Goal: Information Seeking & Learning: Learn about a topic

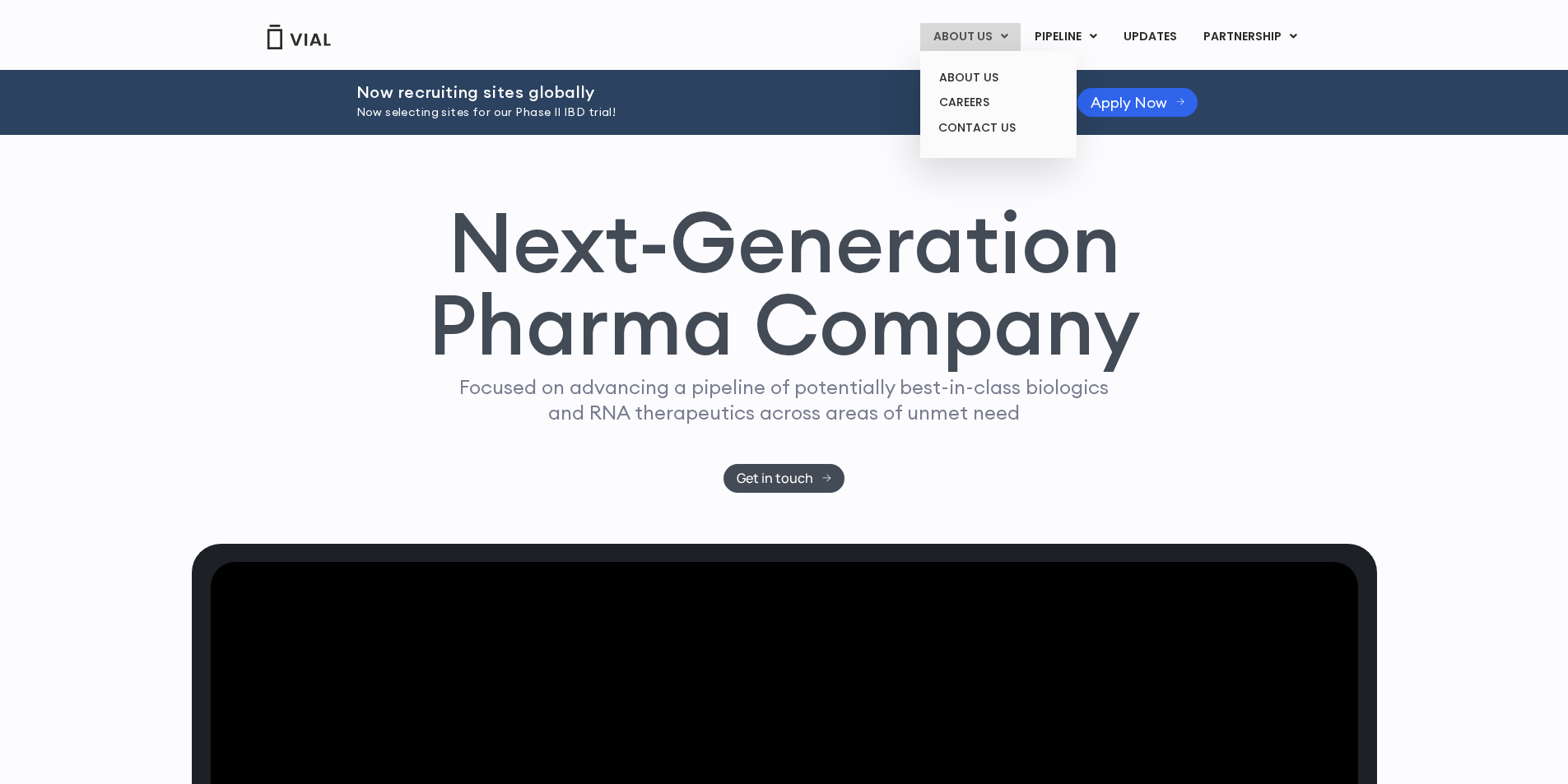
click at [984, 40] on link "ABOUT US" at bounding box center [970, 37] width 100 height 28
click at [983, 74] on link "ABOUT US" at bounding box center [998, 78] width 144 height 25
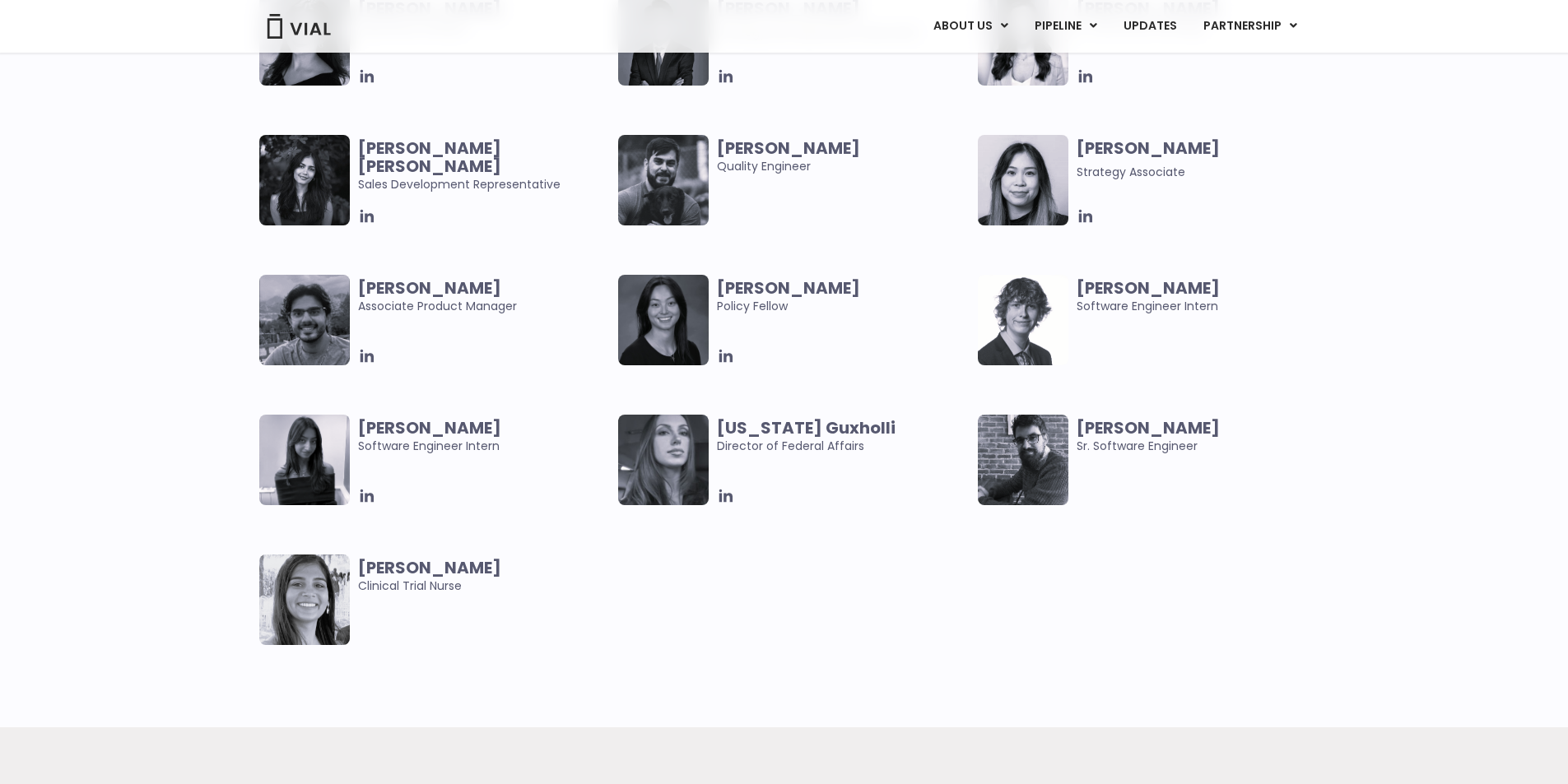
scroll to position [3292, 0]
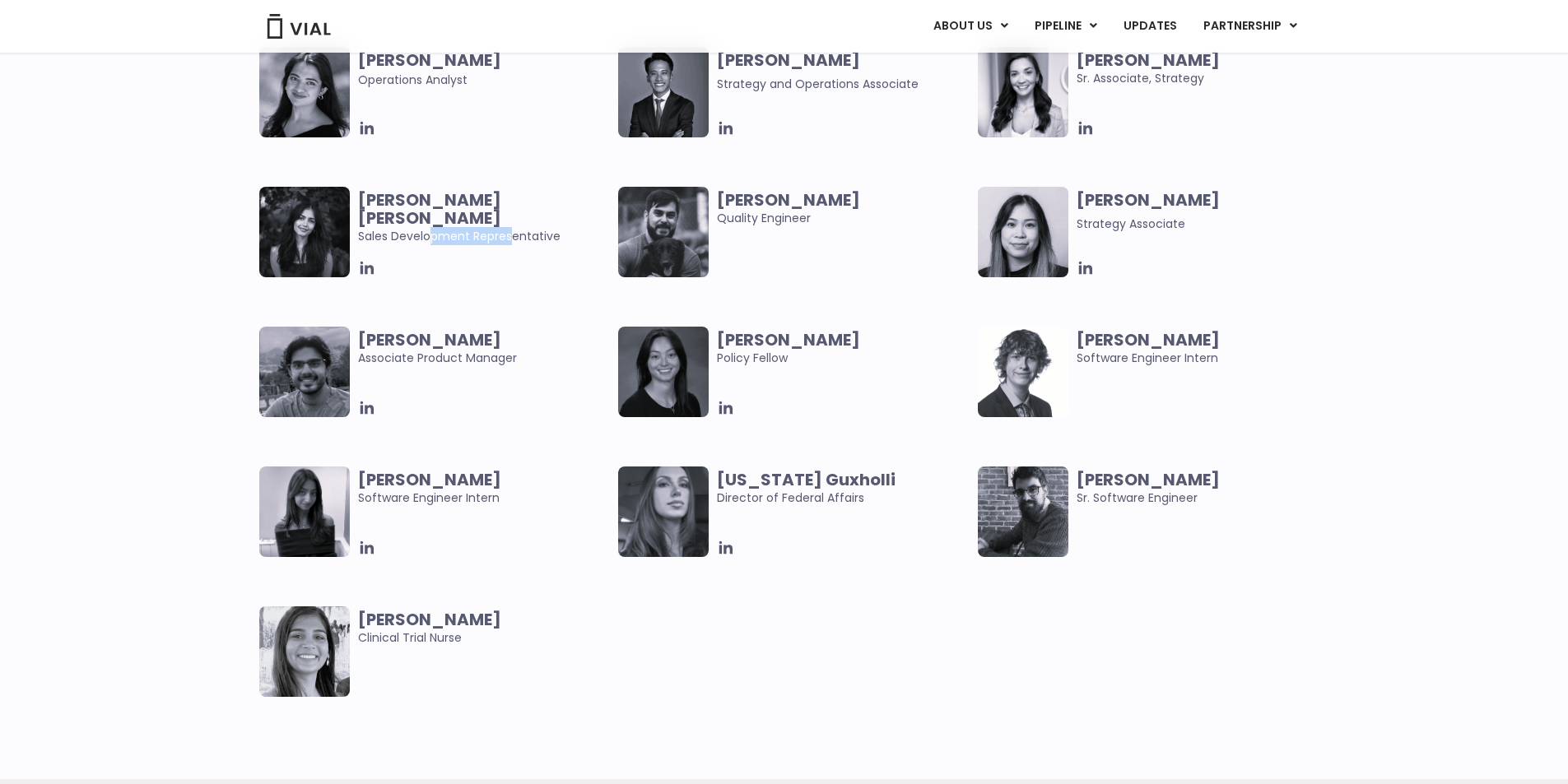
drag, startPoint x: 434, startPoint y: 219, endPoint x: 514, endPoint y: 218, distance: 80.0
click at [514, 218] on span "[PERSON_NAME] [PERSON_NAME] Sales Development Representative" at bounding box center [484, 218] width 253 height 54
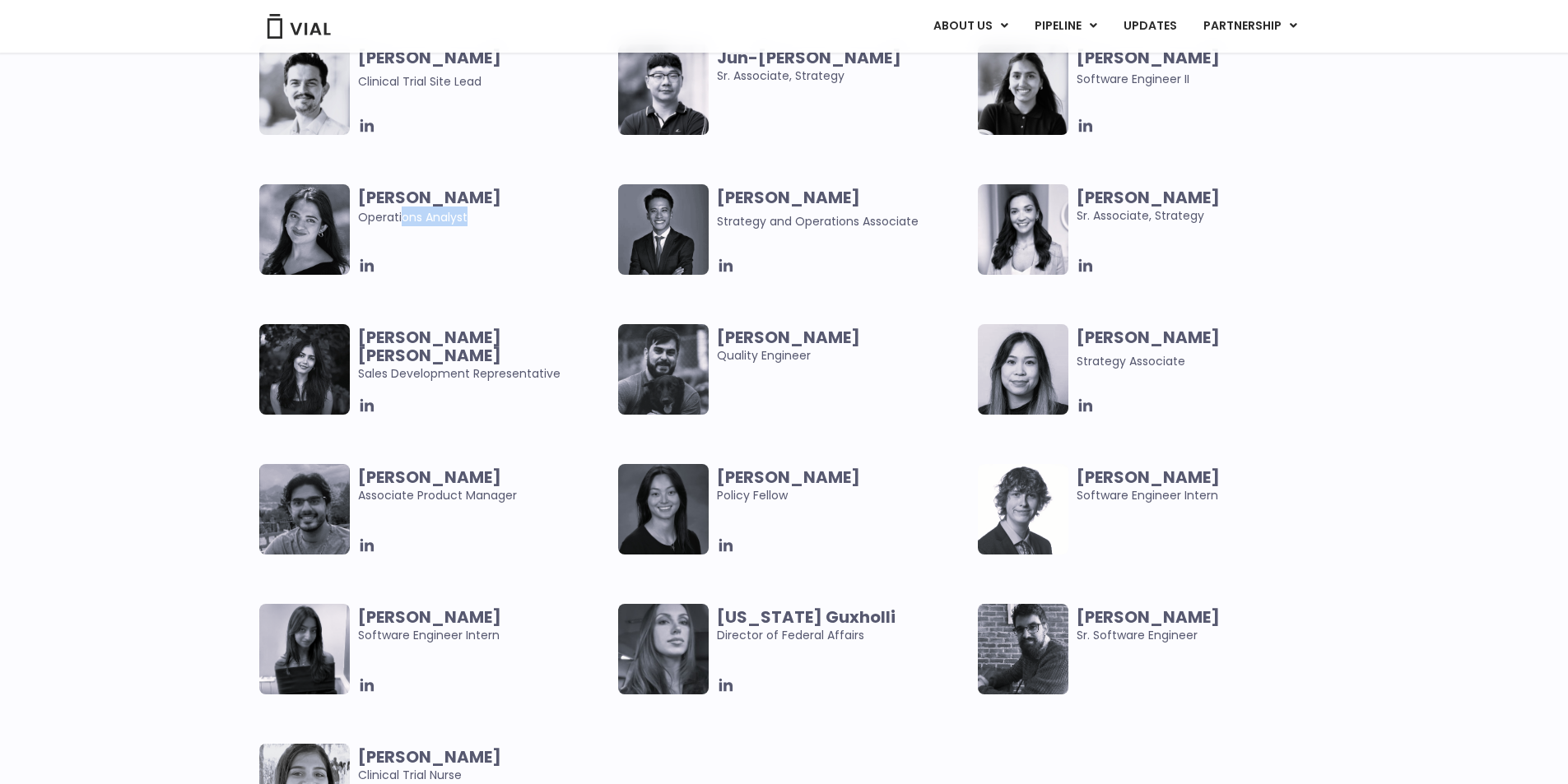
drag, startPoint x: 403, startPoint y: 206, endPoint x: 484, endPoint y: 213, distance: 81.3
click at [484, 213] on span "[PERSON_NAME] Operations Analyst" at bounding box center [484, 207] width 253 height 38
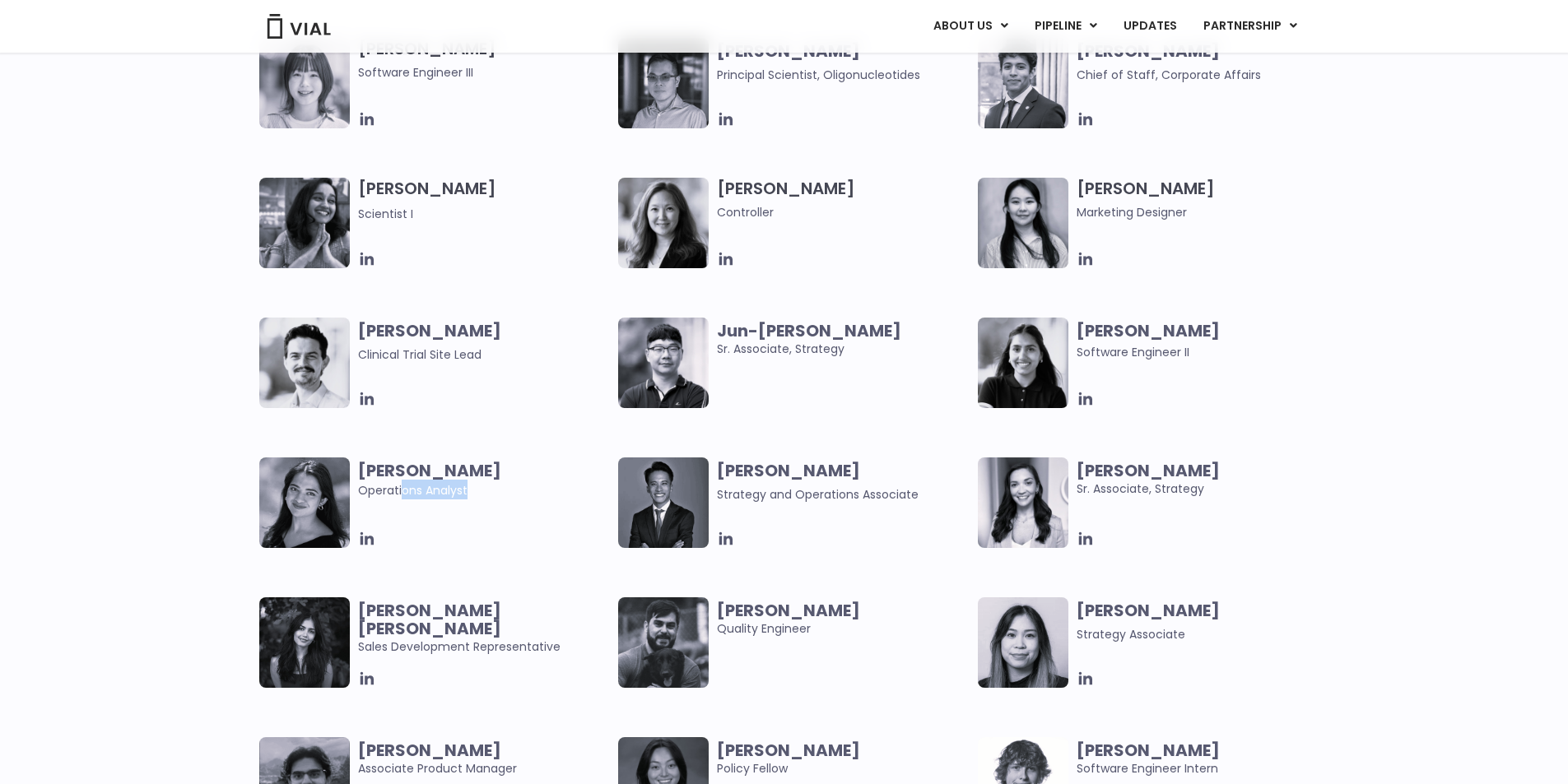
scroll to position [2880, 0]
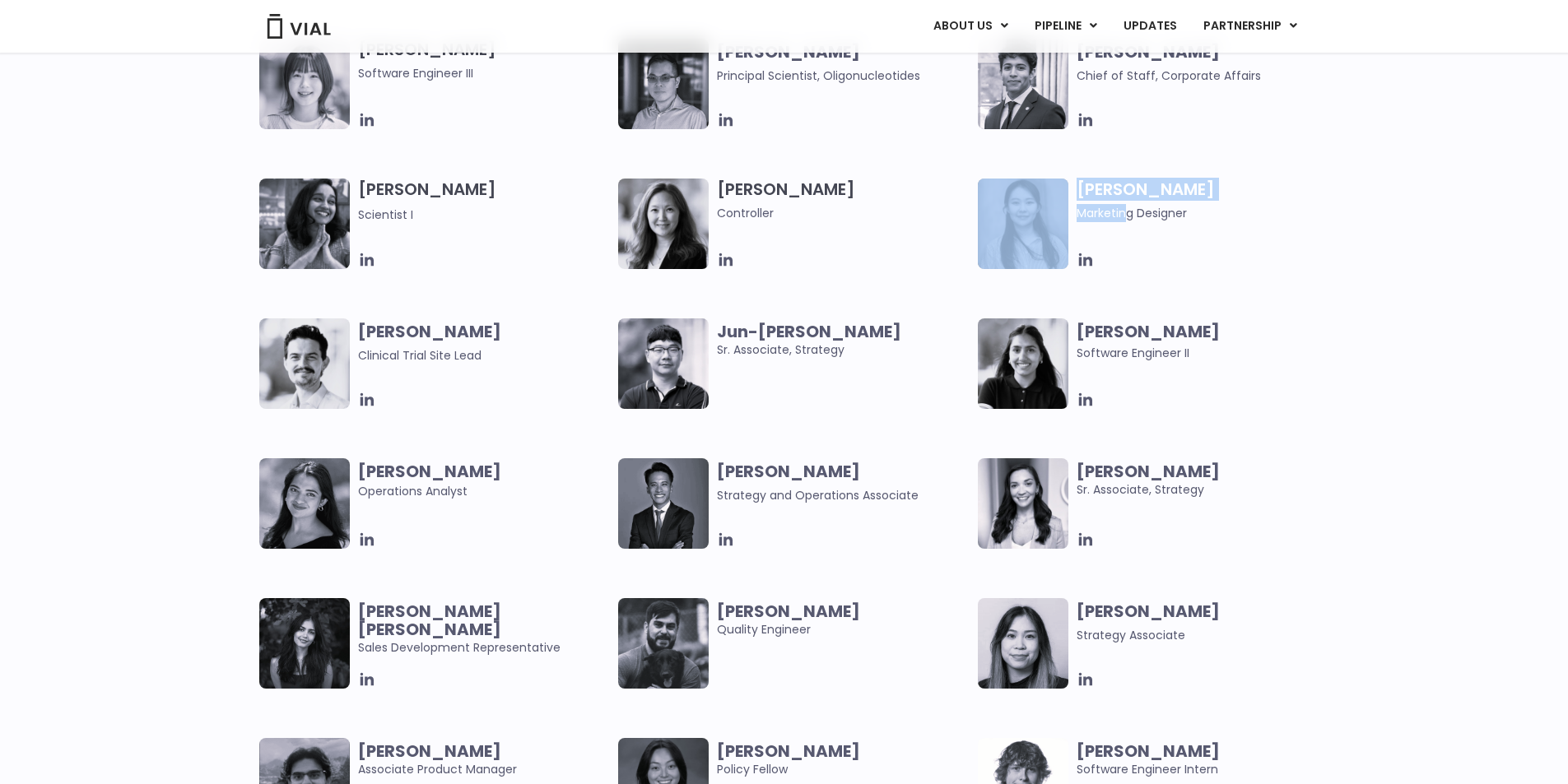
drag, startPoint x: 1123, startPoint y: 213, endPoint x: 902, endPoint y: 212, distance: 221.0
click at [902, 212] on div "[PERSON_NAME] User Experience Researcher [PERSON_NAME] Software Engineer [PERSO…" at bounding box center [798, 318] width 1079 height 839
click at [776, 180] on h3 "[PERSON_NAME] Controller" at bounding box center [843, 200] width 253 height 44
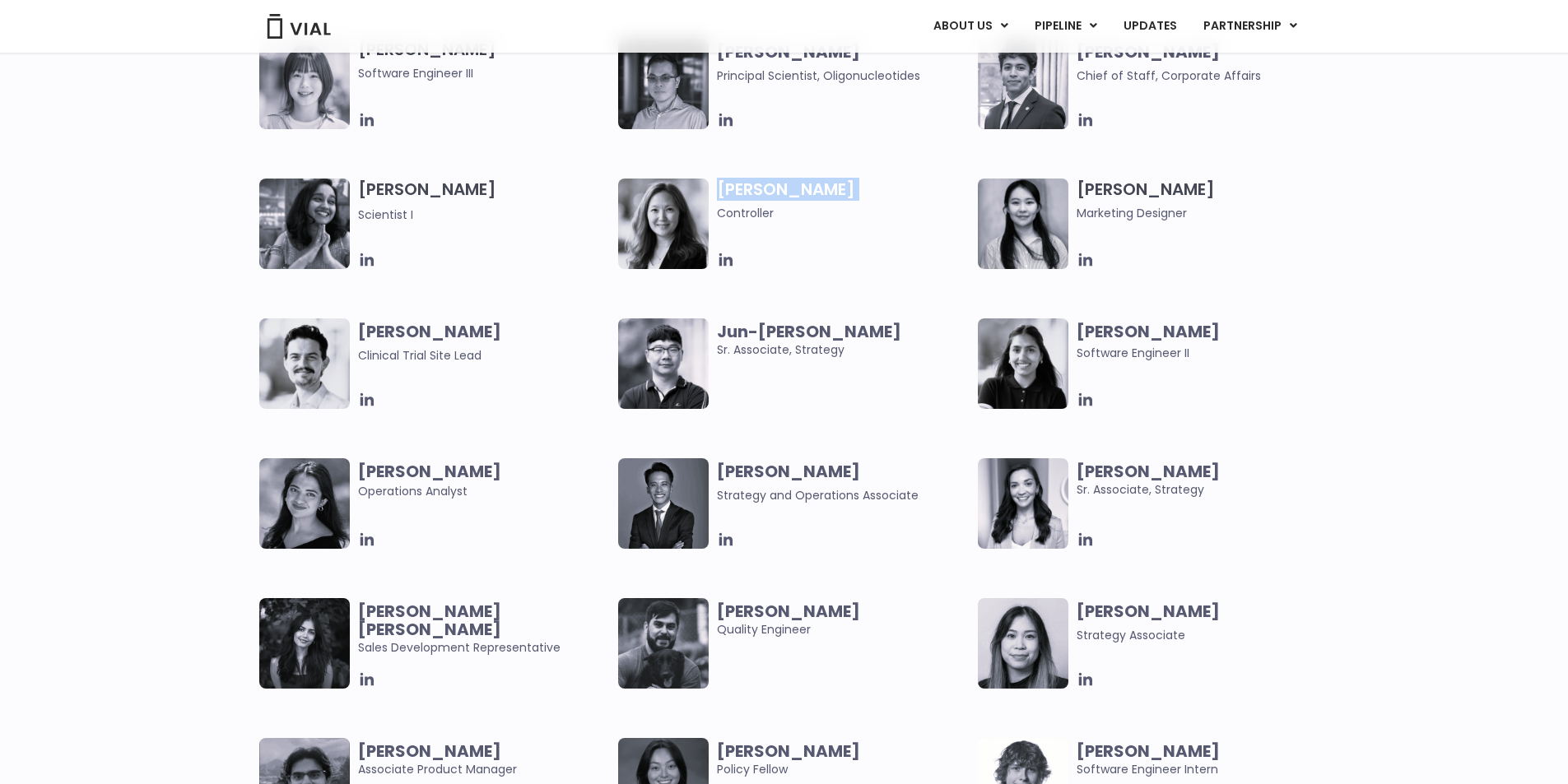
click at [776, 180] on h3 "[PERSON_NAME] Controller" at bounding box center [843, 200] width 253 height 44
copy h3 "[PERSON_NAME]"
click at [772, 189] on h3 "[PERSON_NAME] Controller" at bounding box center [843, 200] width 253 height 44
drag, startPoint x: 804, startPoint y: 188, endPoint x: 714, endPoint y: 188, distance: 90.0
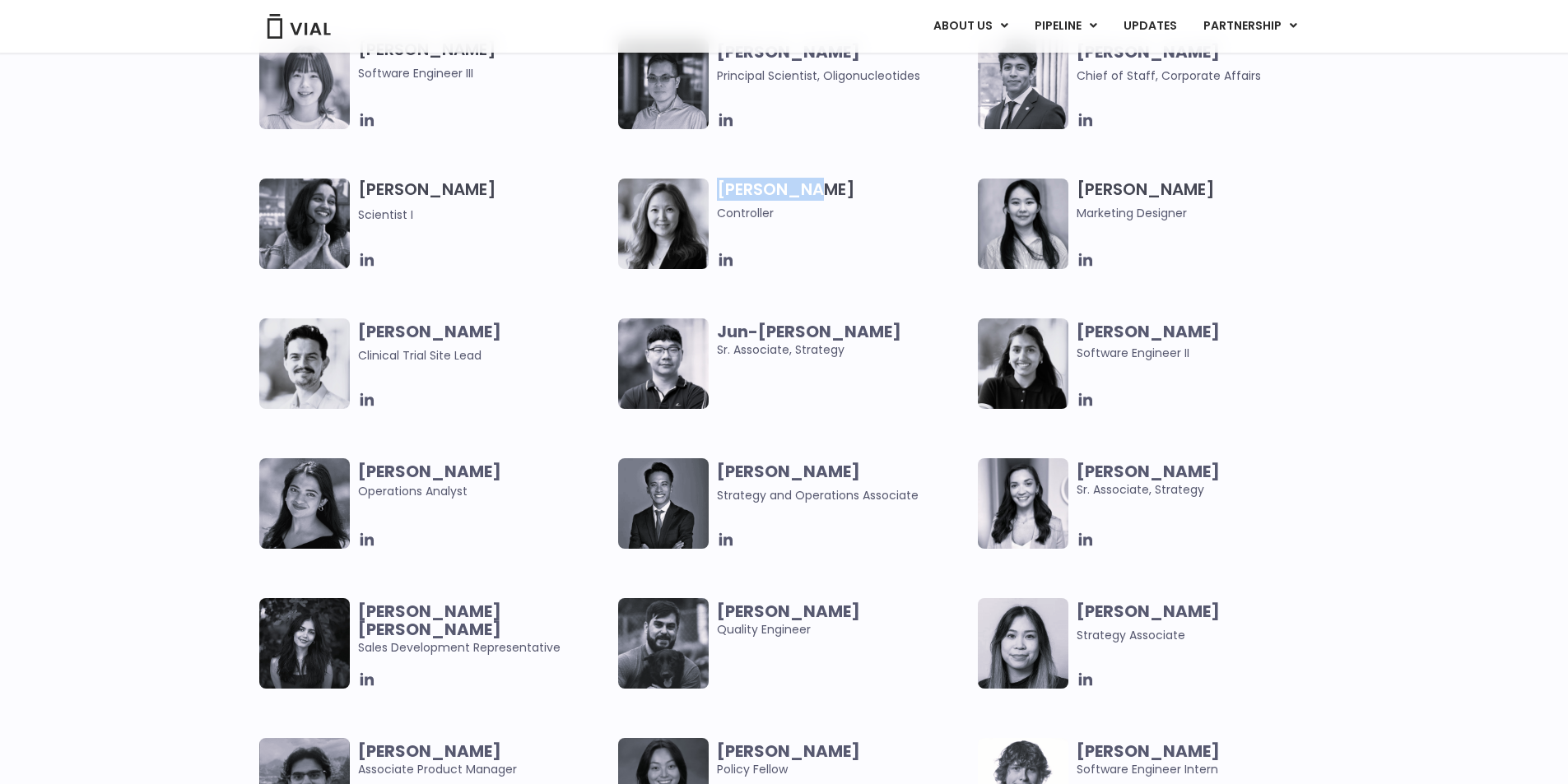
click at [714, 188] on div "[PERSON_NAME] Controller" at bounding box center [798, 224] width 360 height 90
copy h3 "[PERSON_NAME]"
click at [745, 217] on span "Controller" at bounding box center [843, 213] width 253 height 18
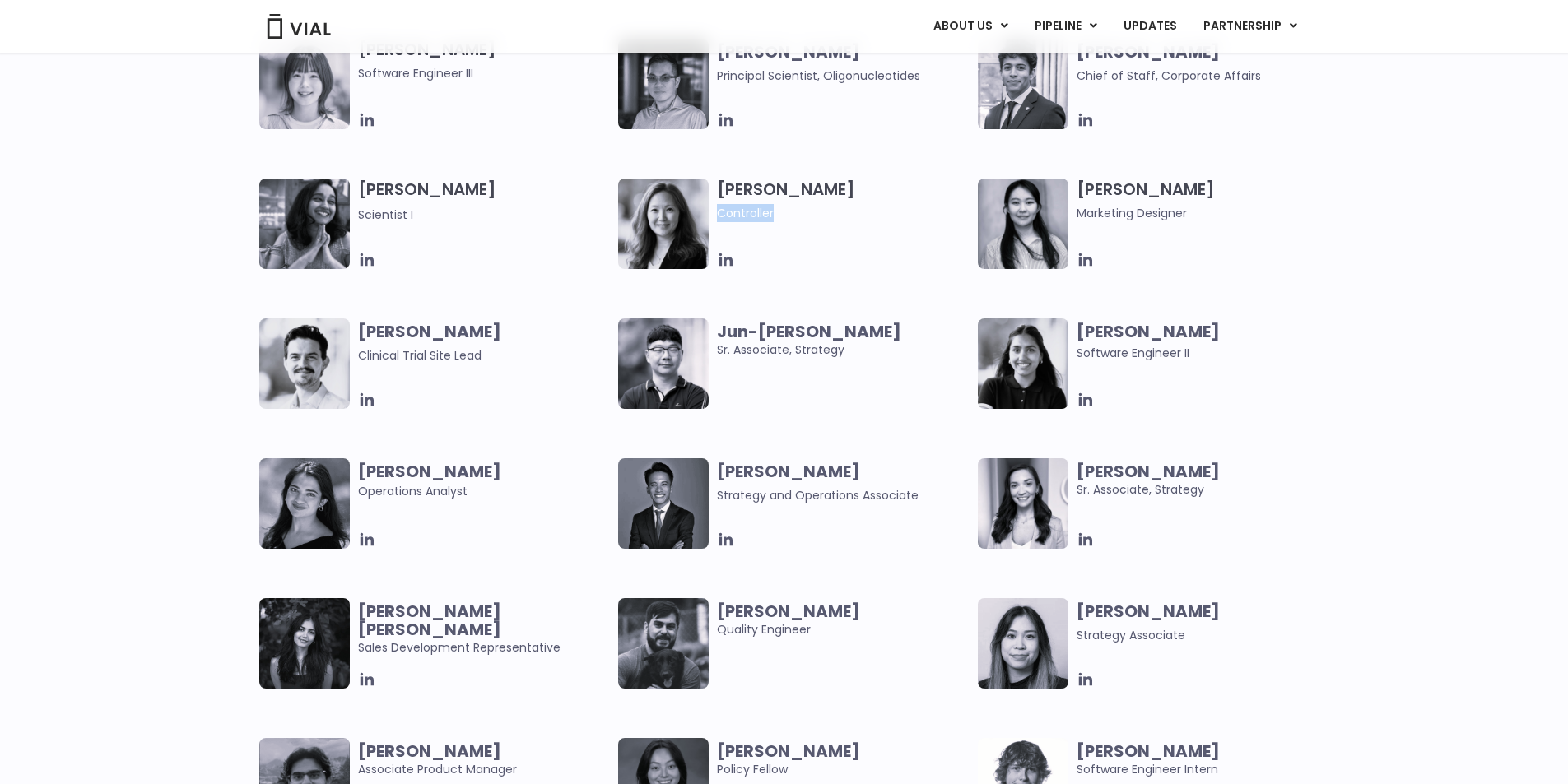
copy div "Controller"
click at [720, 267] on icon at bounding box center [726, 260] width 18 height 18
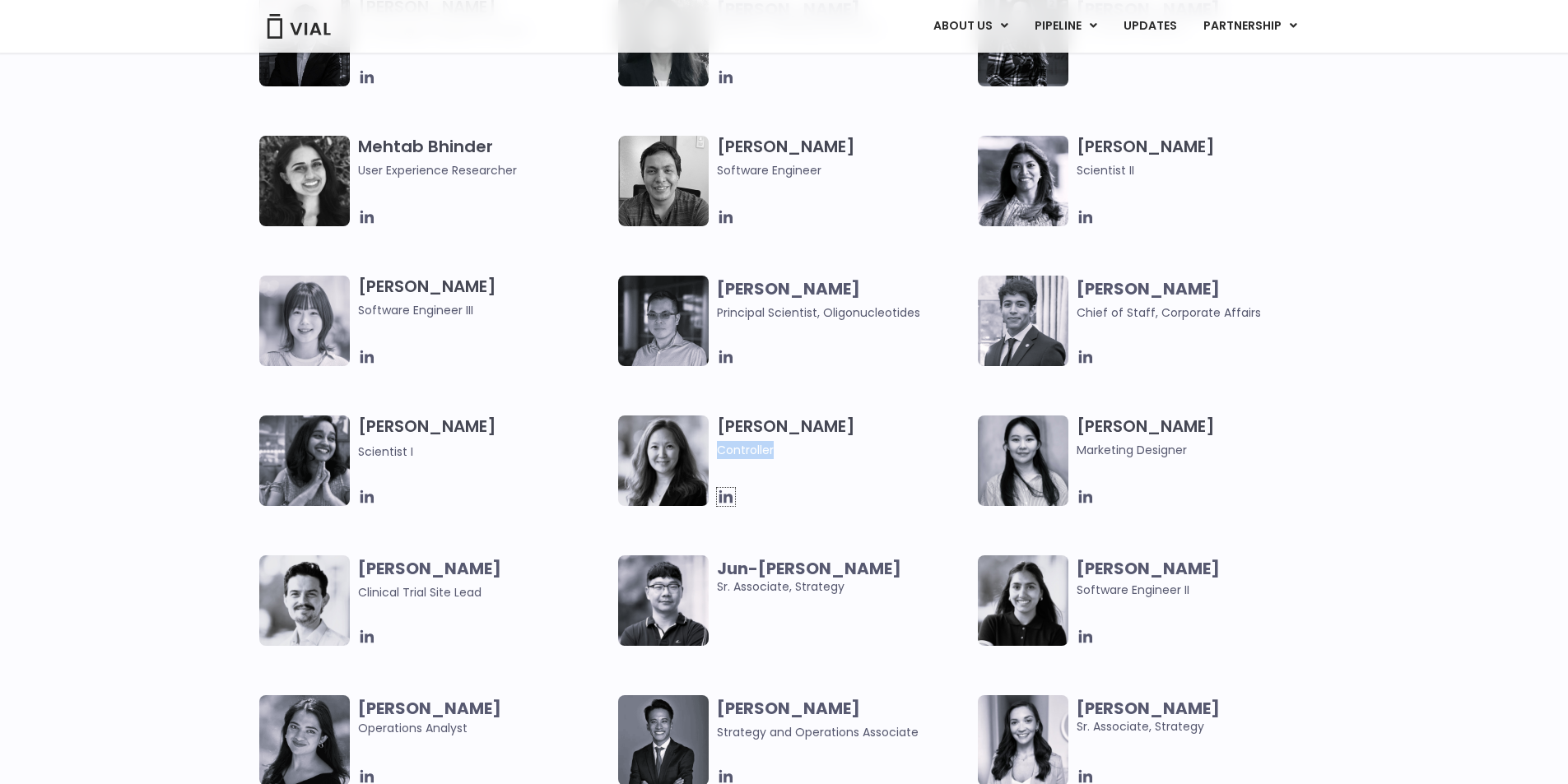
scroll to position [2606, 0]
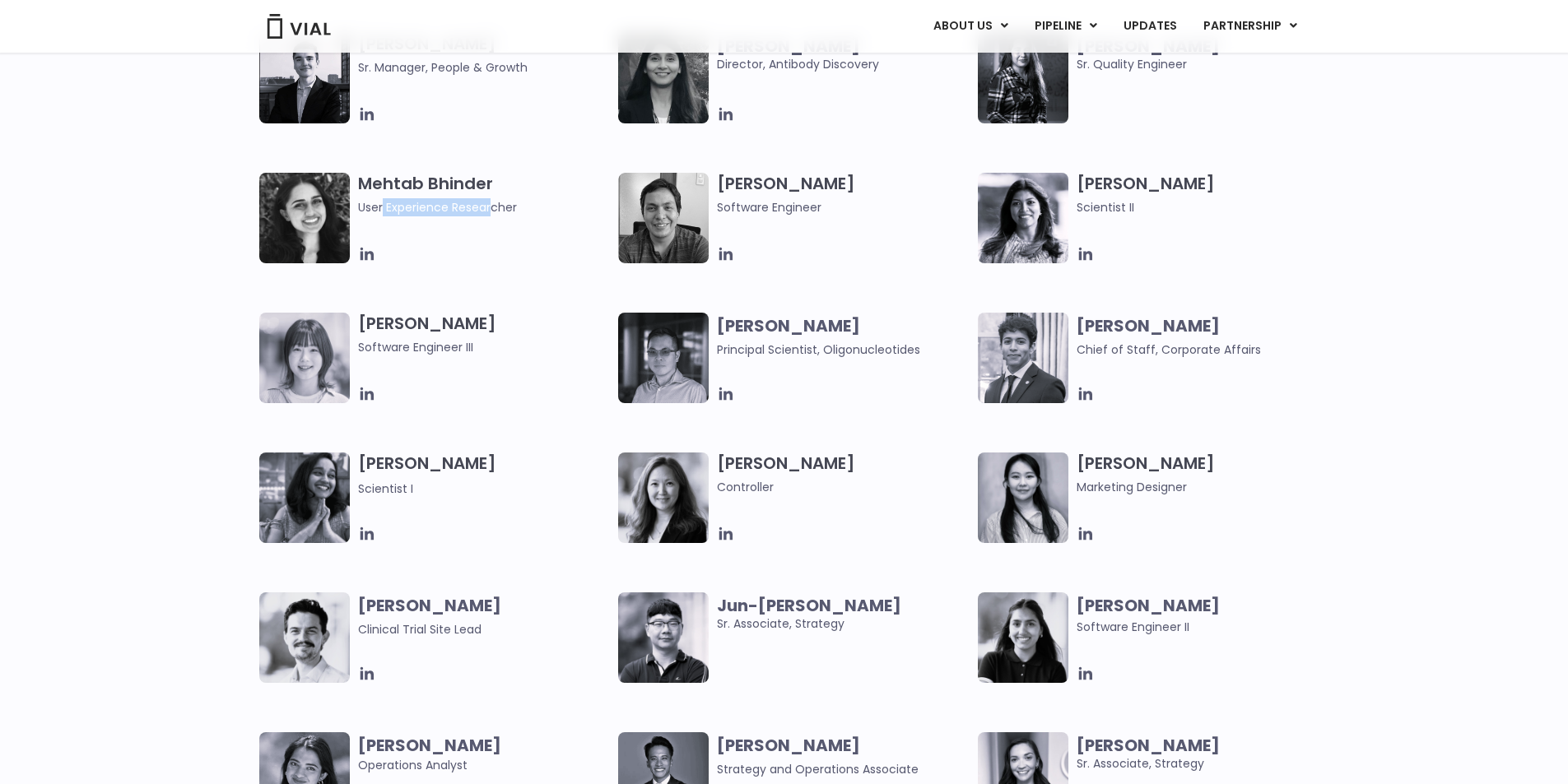
drag, startPoint x: 490, startPoint y: 203, endPoint x: 382, endPoint y: 203, distance: 108.0
click at [382, 203] on span "User Experience Researcher" at bounding box center [484, 207] width 253 height 18
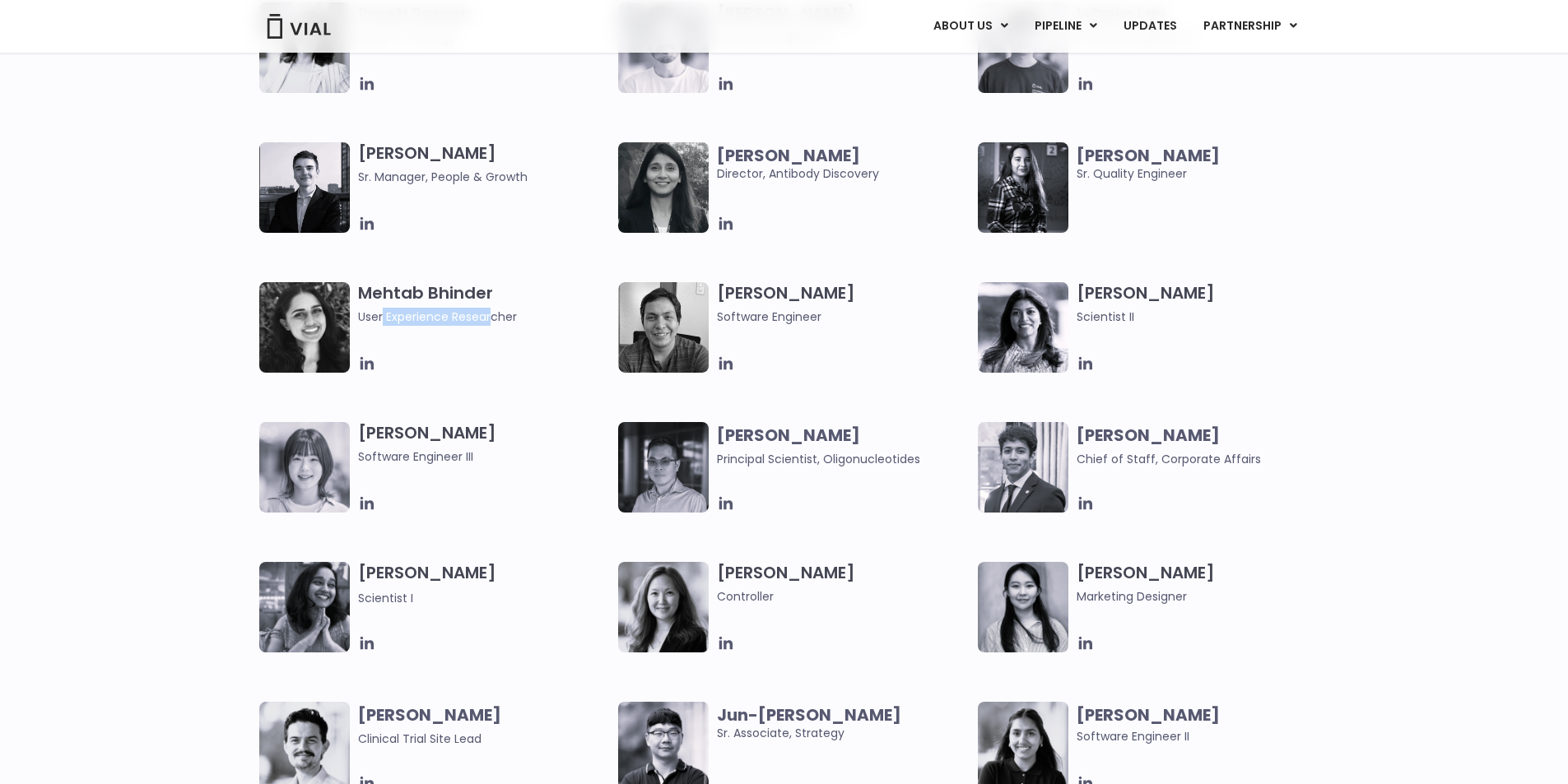
scroll to position [2332, 0]
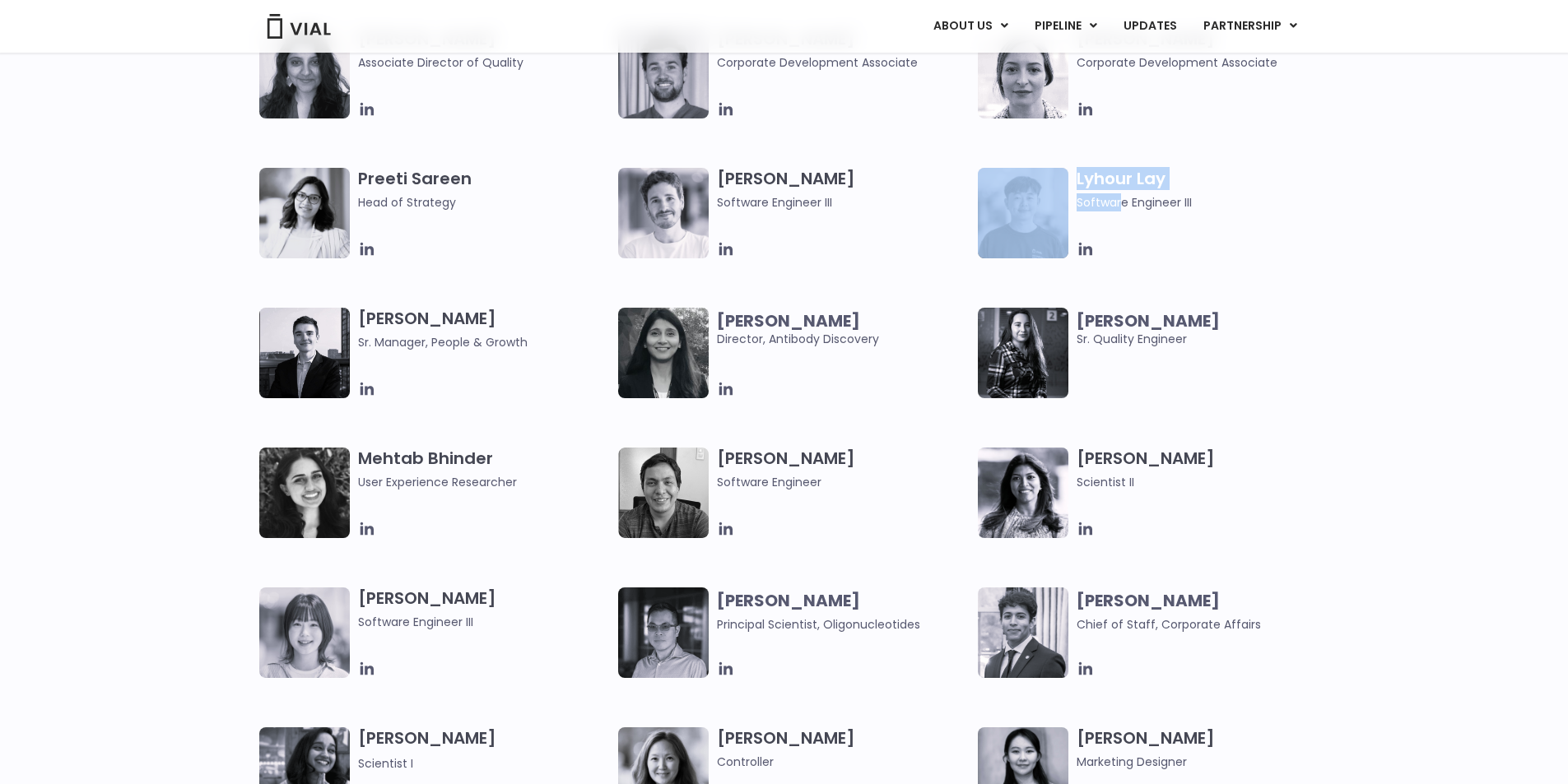
drag, startPoint x: 1123, startPoint y: 204, endPoint x: 1001, endPoint y: 213, distance: 122.3
click at [1001, 213] on div "Lyhour Lay Software Engineer III" at bounding box center [1158, 213] width 360 height 90
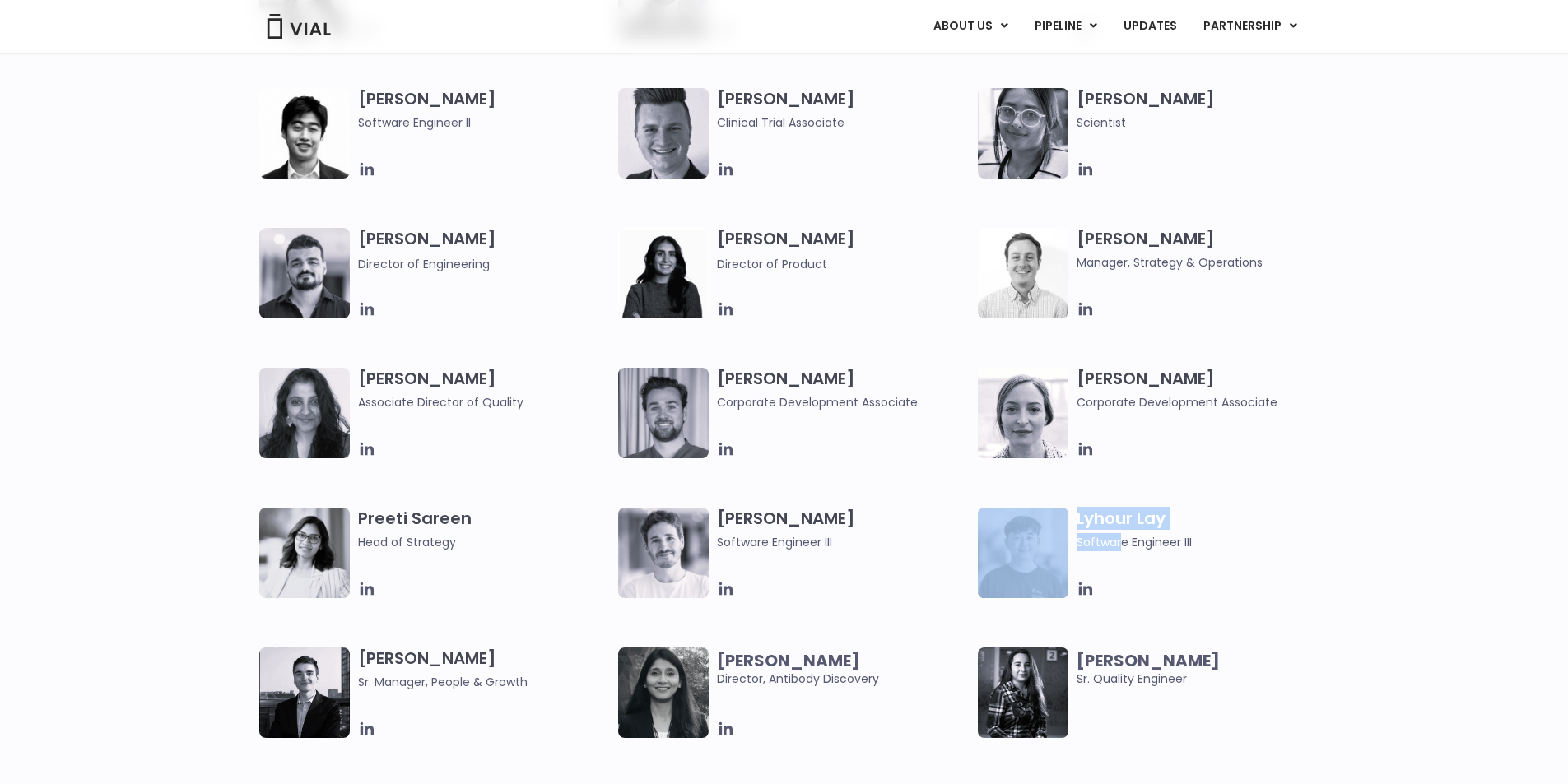
scroll to position [1783, 0]
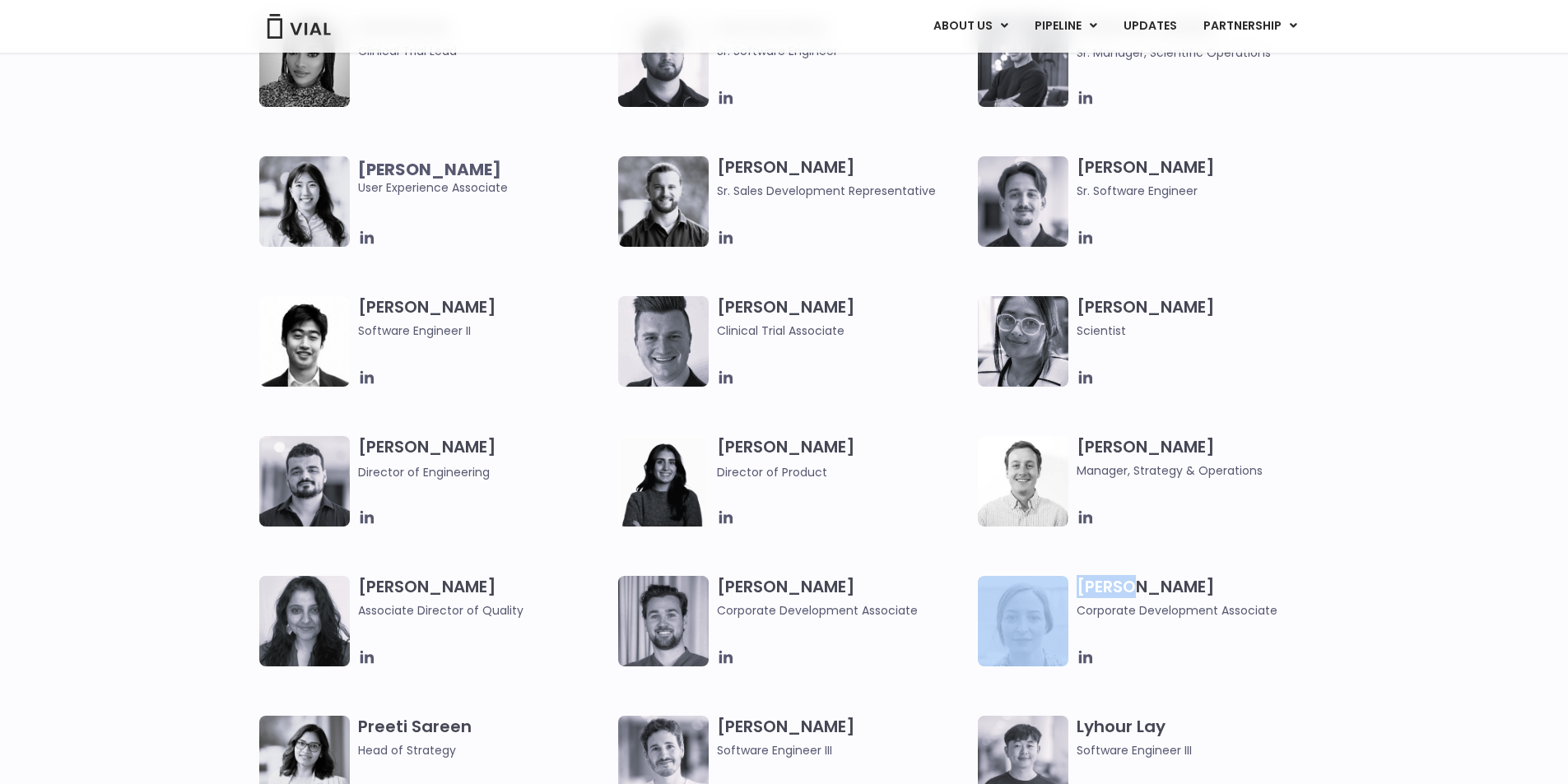
drag, startPoint x: 1130, startPoint y: 595, endPoint x: 999, endPoint y: 601, distance: 131.1
click at [999, 601] on div "[PERSON_NAME] Corporate Development Associate" at bounding box center [1158, 621] width 360 height 90
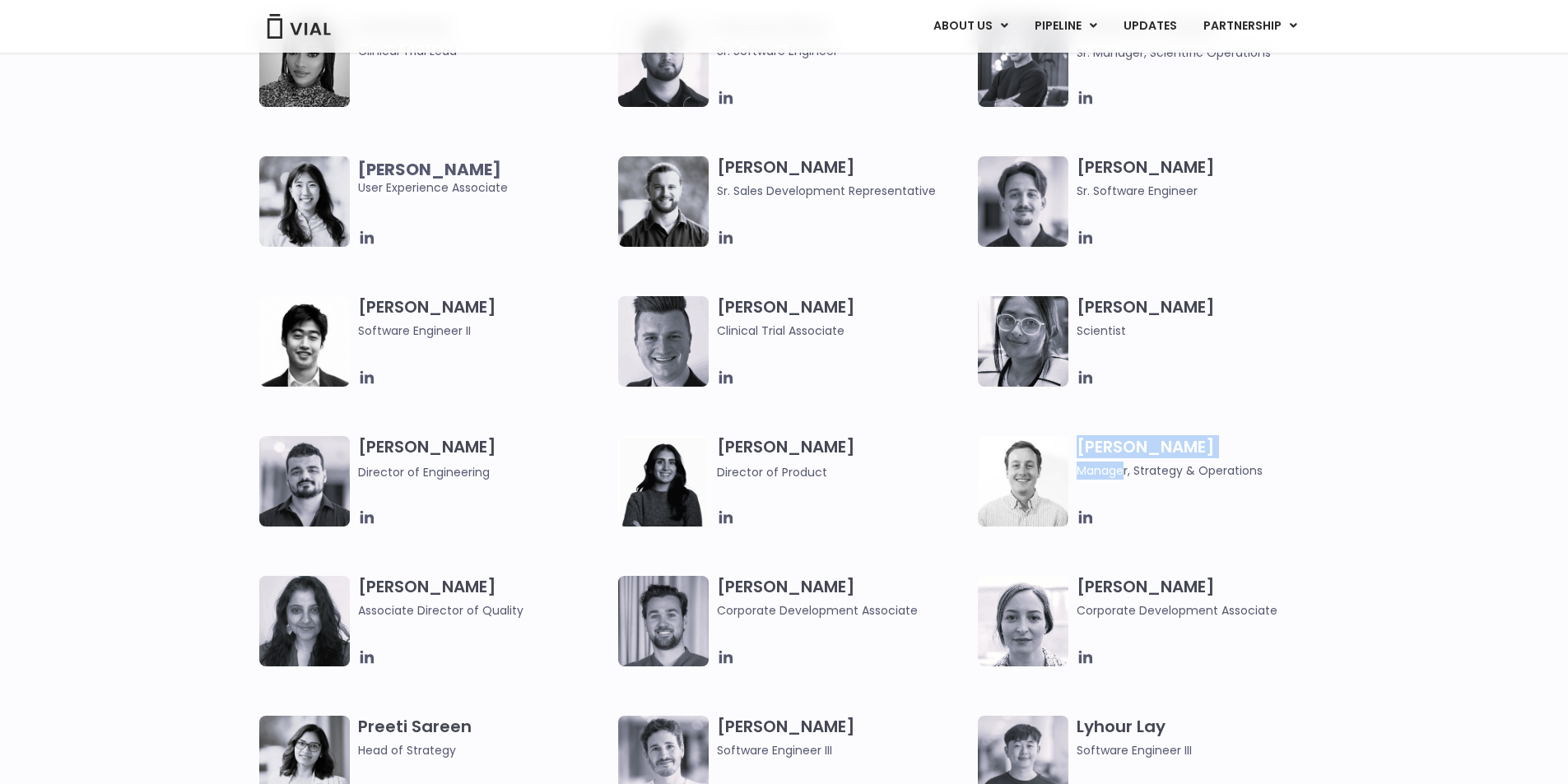
drag, startPoint x: 1122, startPoint y: 468, endPoint x: 1040, endPoint y: 468, distance: 82.0
click at [1040, 468] on div "[PERSON_NAME] Manager, Strategy & Operations" at bounding box center [1158, 481] width 360 height 90
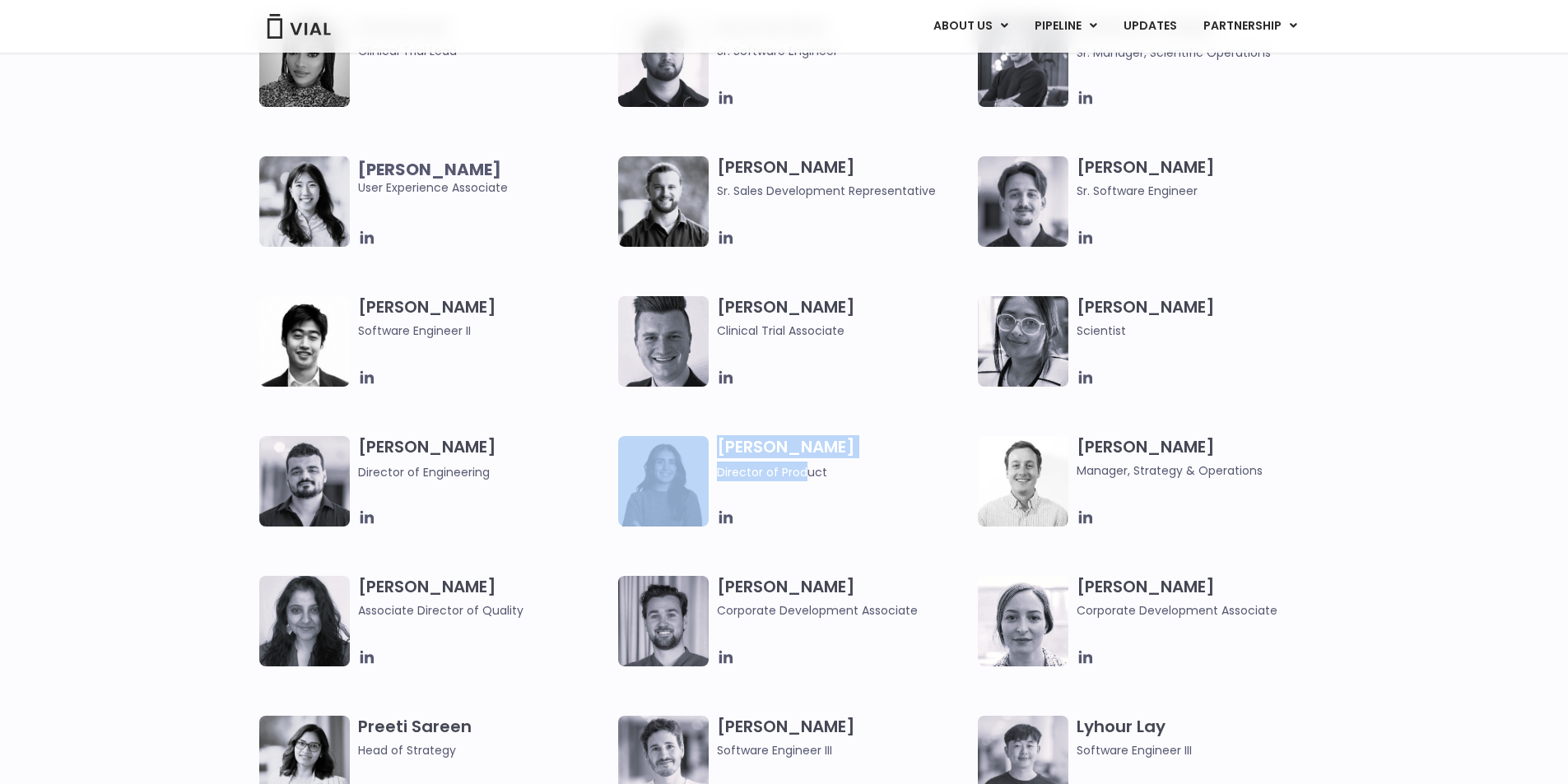
drag, startPoint x: 808, startPoint y: 467, endPoint x: 633, endPoint y: 476, distance: 175.2
click at [633, 476] on div "[PERSON_NAME] Director of Product" at bounding box center [798, 481] width 360 height 90
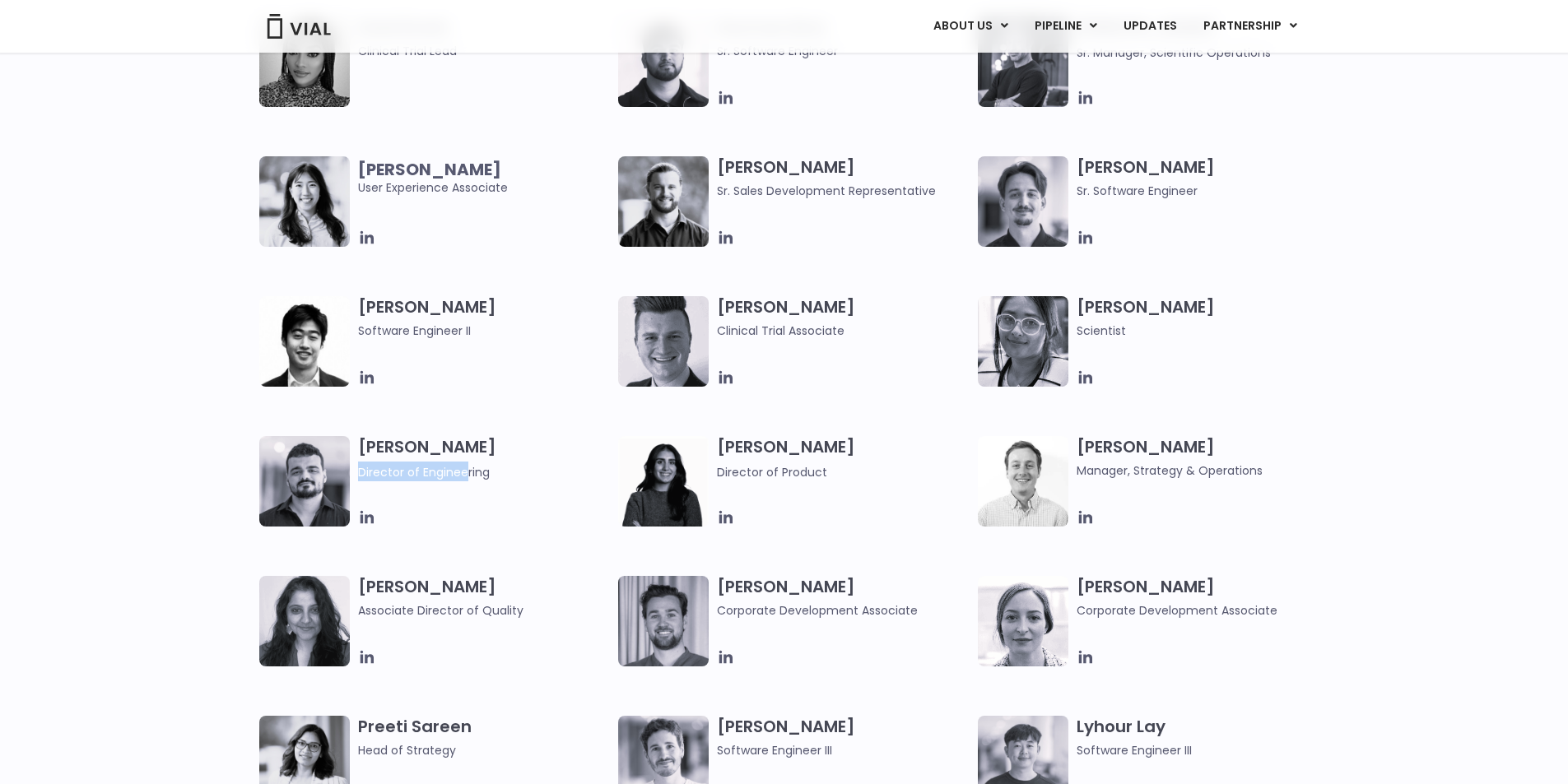
drag, startPoint x: 465, startPoint y: 469, endPoint x: 357, endPoint y: 477, distance: 108.3
click at [358, 477] on span "Director of Engineering" at bounding box center [484, 472] width 253 height 19
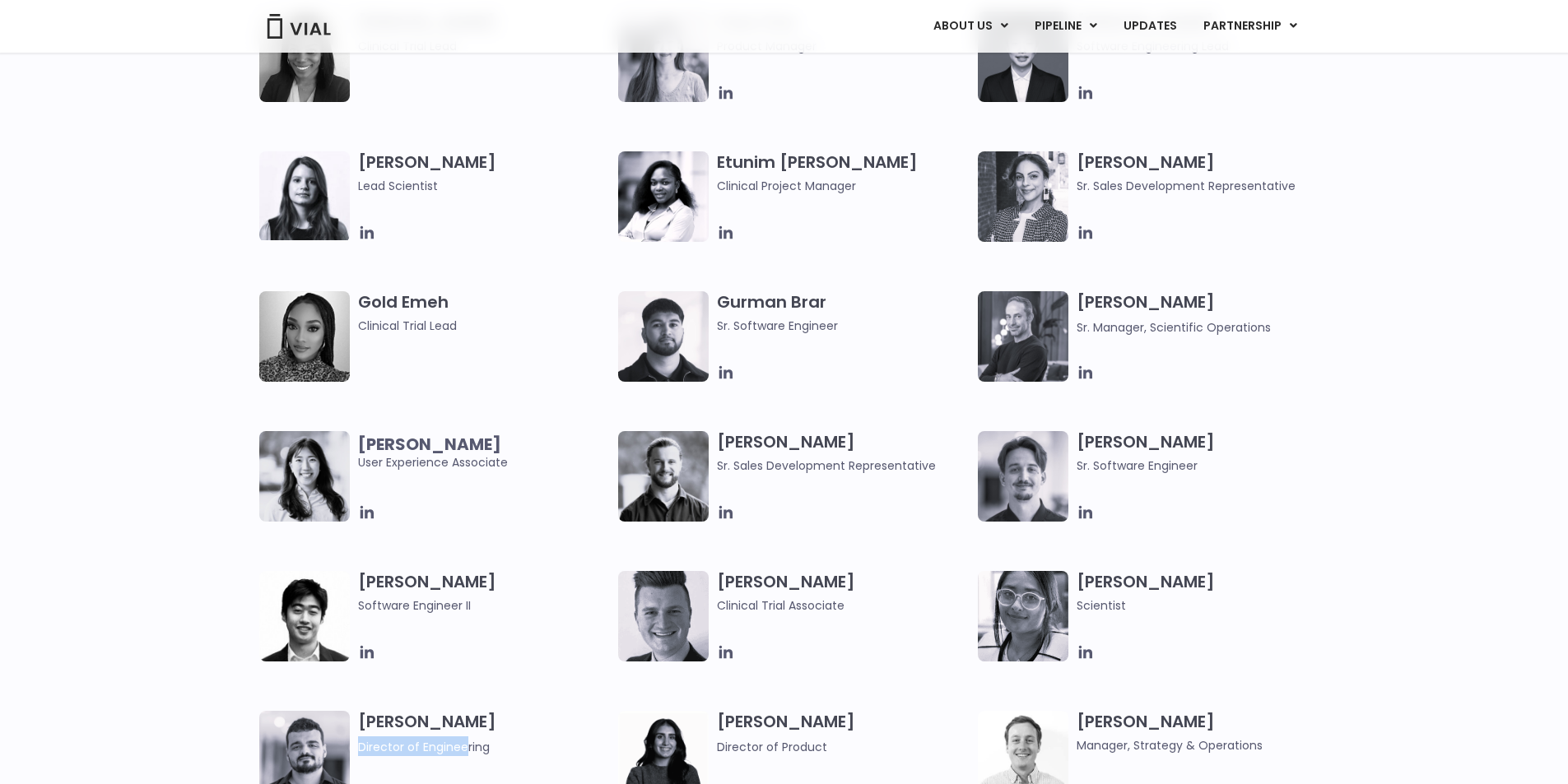
scroll to position [1372, 0]
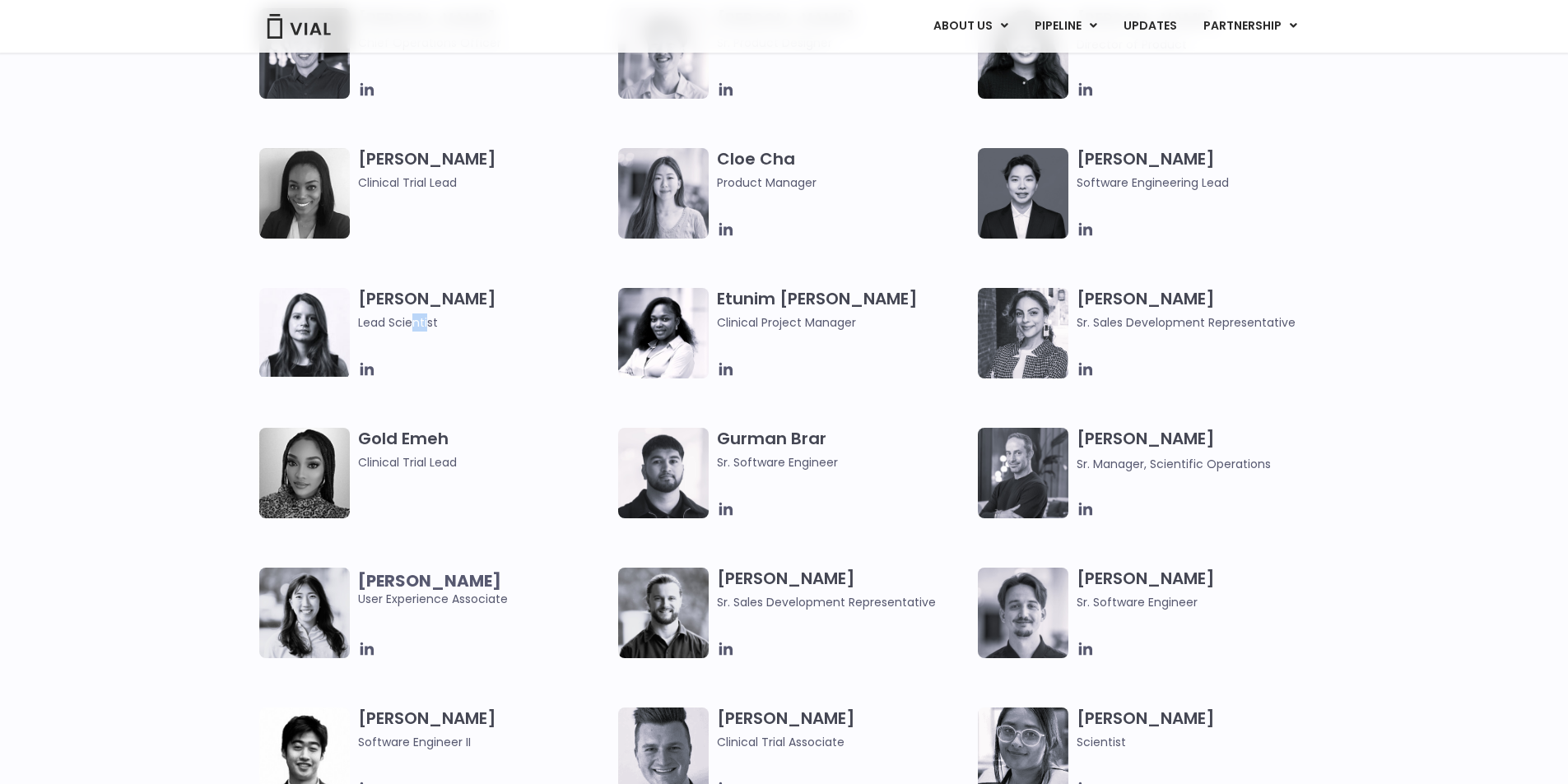
drag, startPoint x: 425, startPoint y: 322, endPoint x: 412, endPoint y: 323, distance: 13.0
click at [412, 323] on span "Lead Scientist" at bounding box center [484, 322] width 253 height 18
drag, startPoint x: 815, startPoint y: 318, endPoint x: 766, endPoint y: 318, distance: 49.0
click at [766, 318] on span "Clinical Project Manager" at bounding box center [843, 322] width 253 height 18
drag, startPoint x: 1155, startPoint y: 187, endPoint x: 1065, endPoint y: 184, distance: 90.0
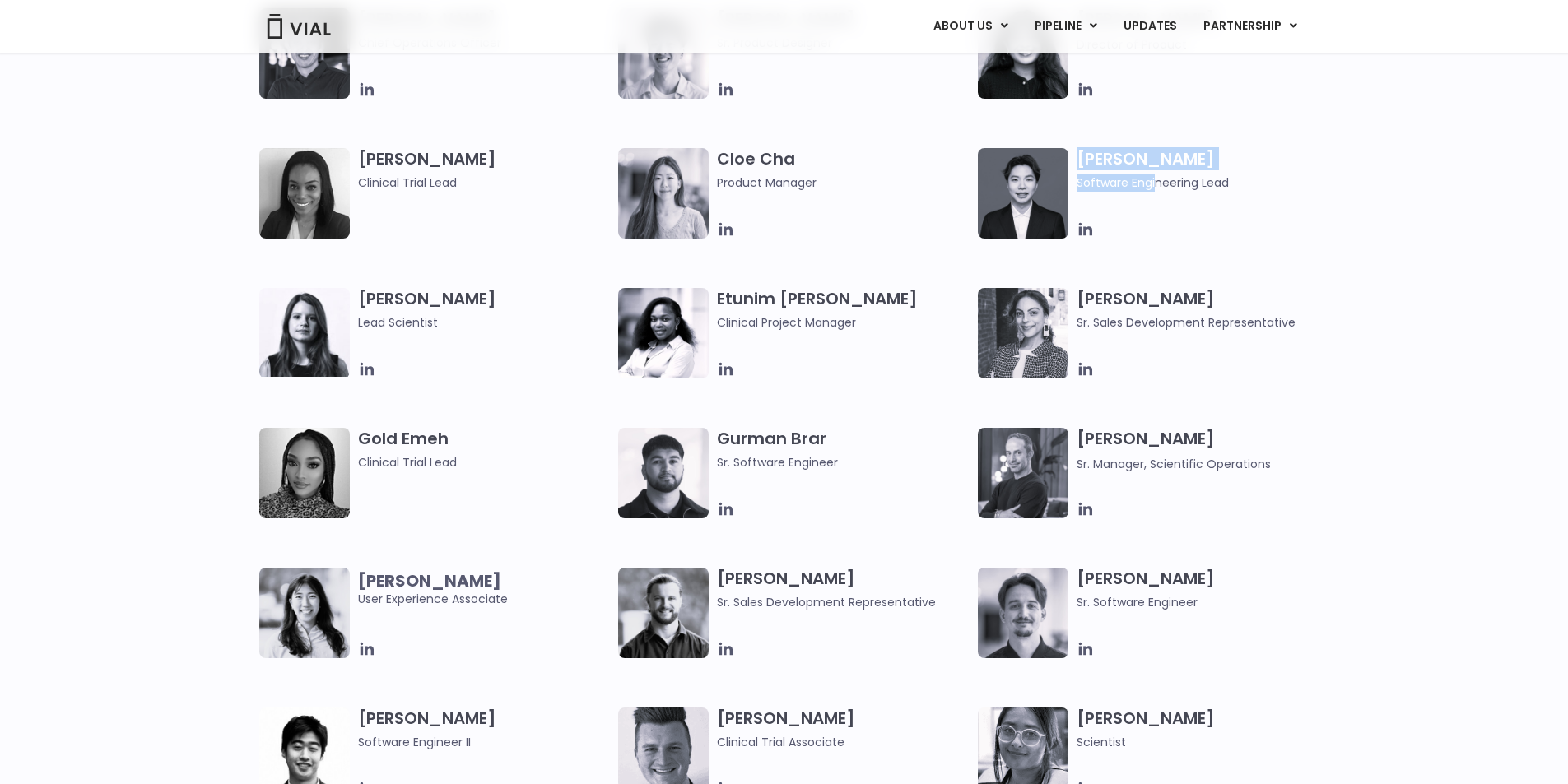
click at [1065, 184] on div "[PERSON_NAME] Software Engineering Lead" at bounding box center [1158, 193] width 360 height 90
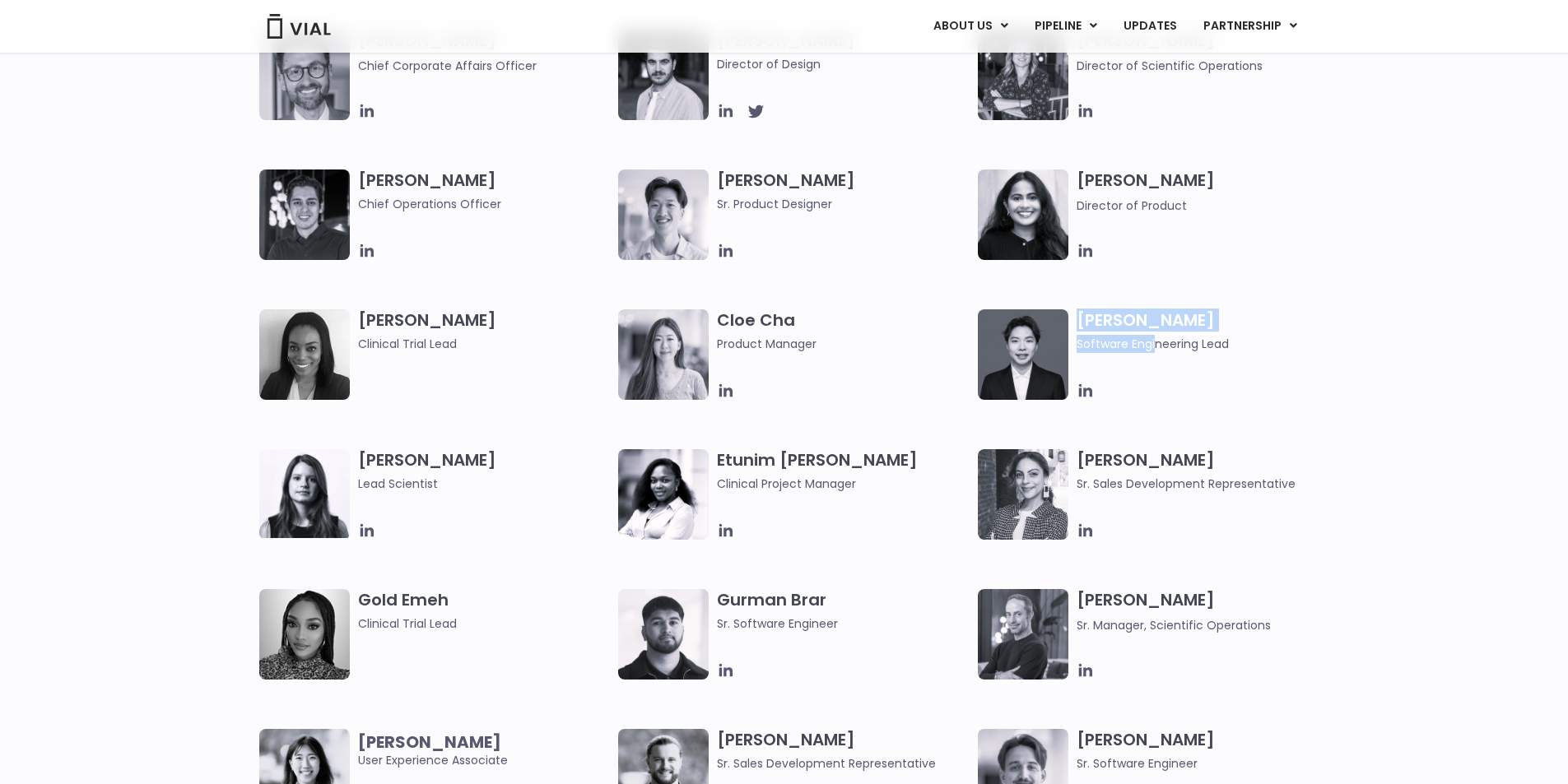
scroll to position [1097, 0]
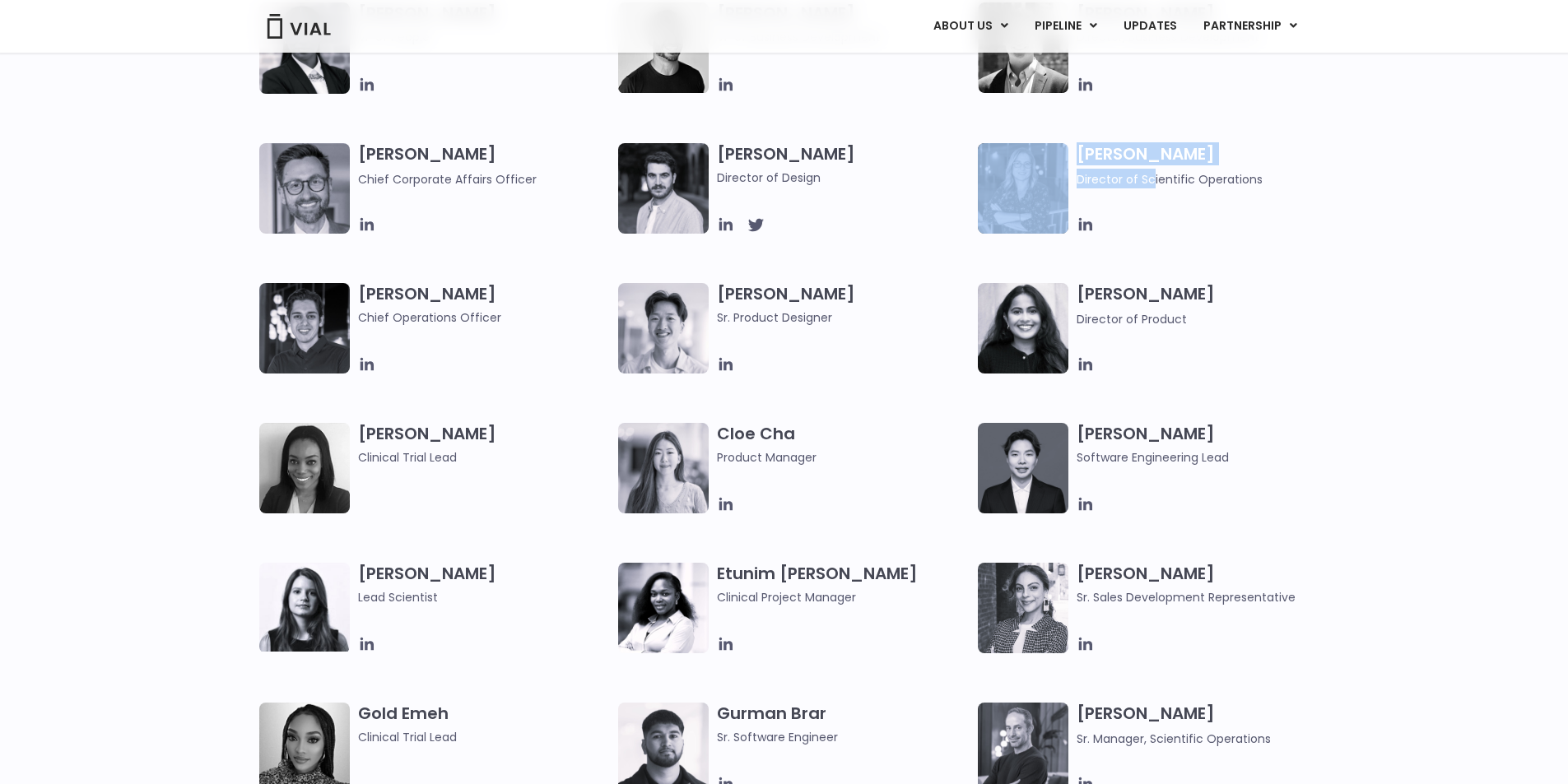
drag, startPoint x: 1152, startPoint y: 179, endPoint x: 963, endPoint y: 178, distance: 189.0
click at [963, 178] on div "[PERSON_NAME] Co-founder, CEO [PERSON_NAME] Chief Business Officer [PERSON_NAME…" at bounding box center [798, 213] width 1079 height 700
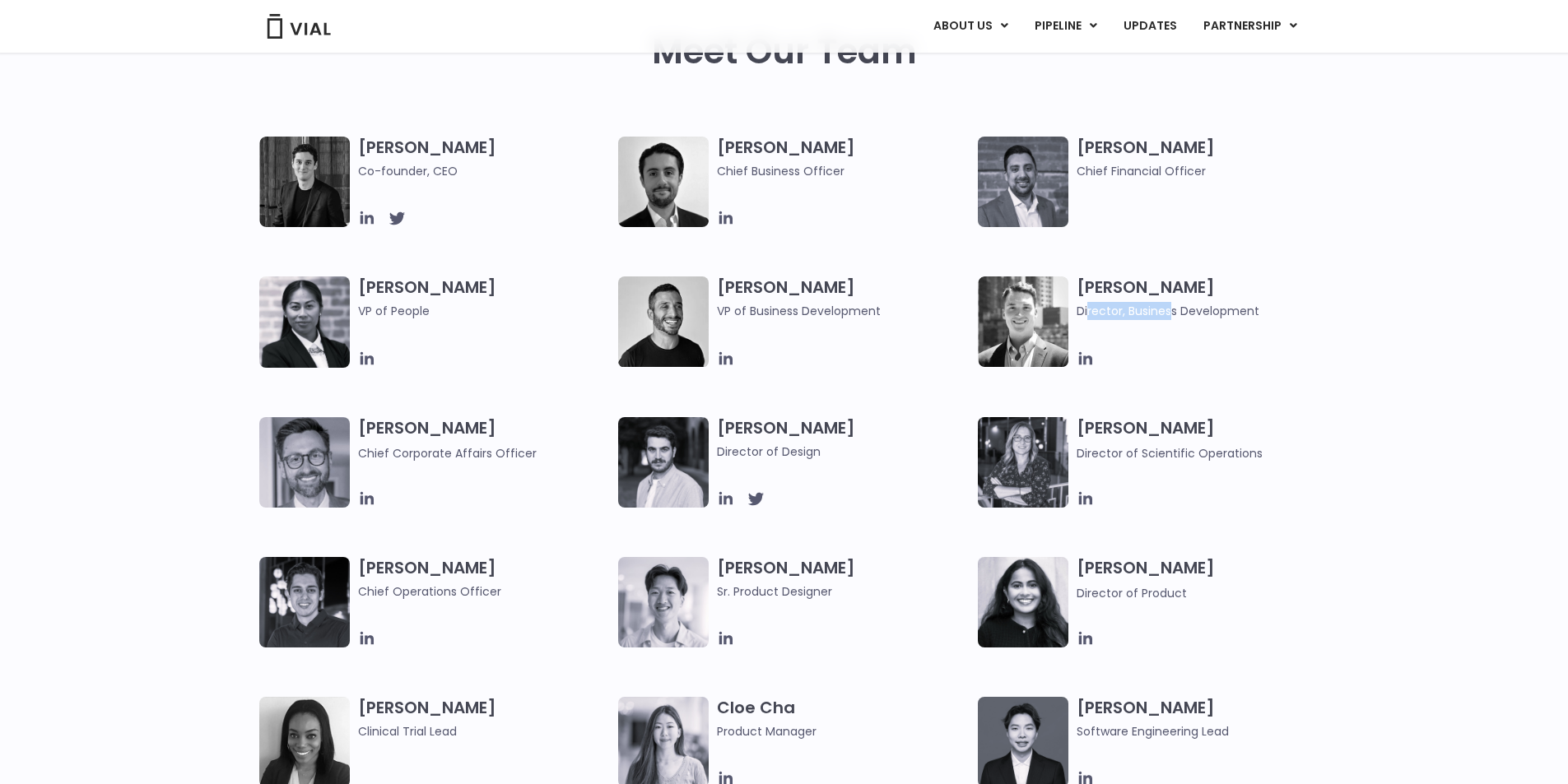
drag, startPoint x: 1173, startPoint y: 315, endPoint x: 1087, endPoint y: 307, distance: 86.4
click at [1087, 307] on span "Director, Business Development" at bounding box center [1203, 310] width 253 height 18
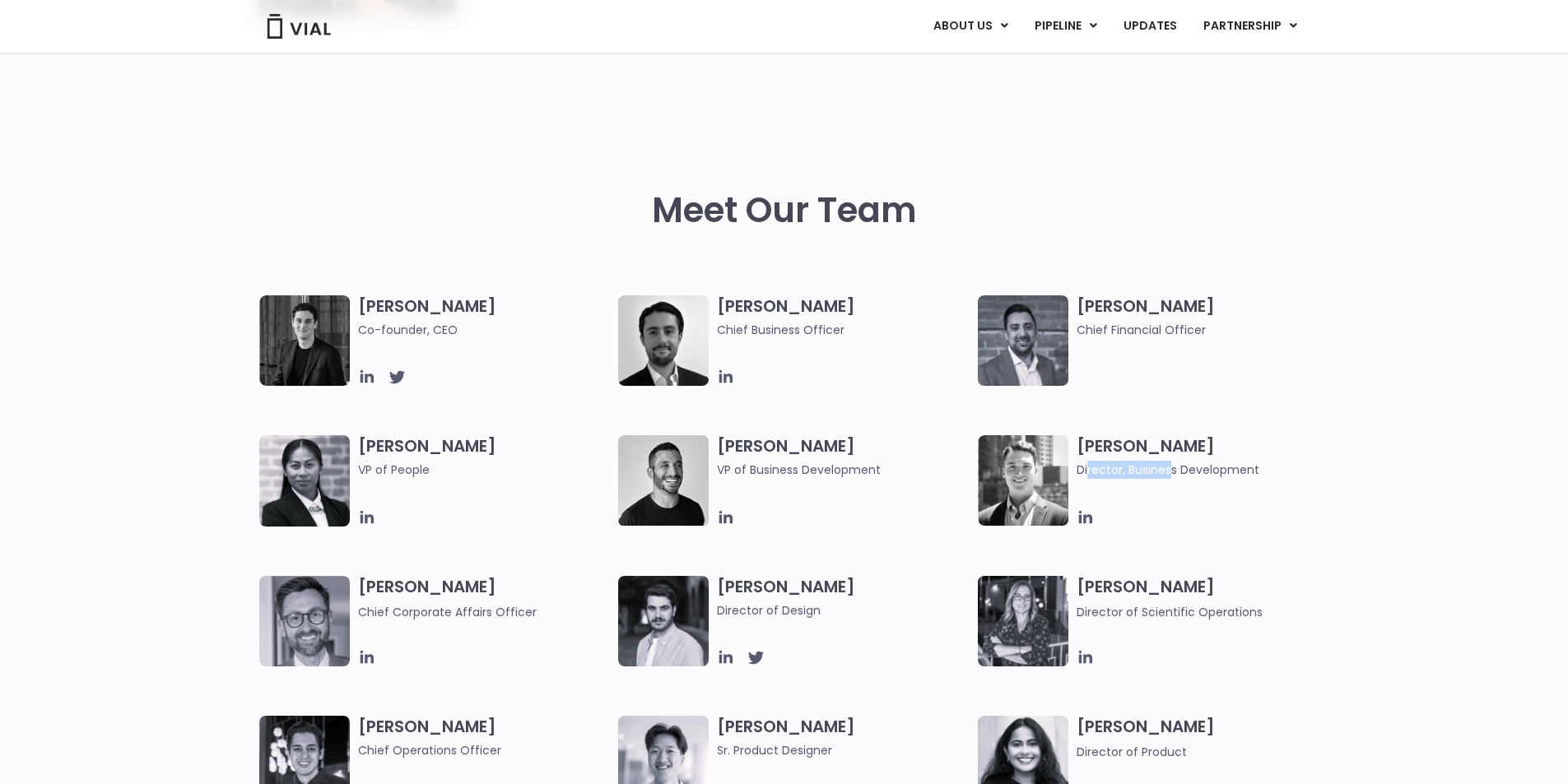
scroll to position [549, 0]
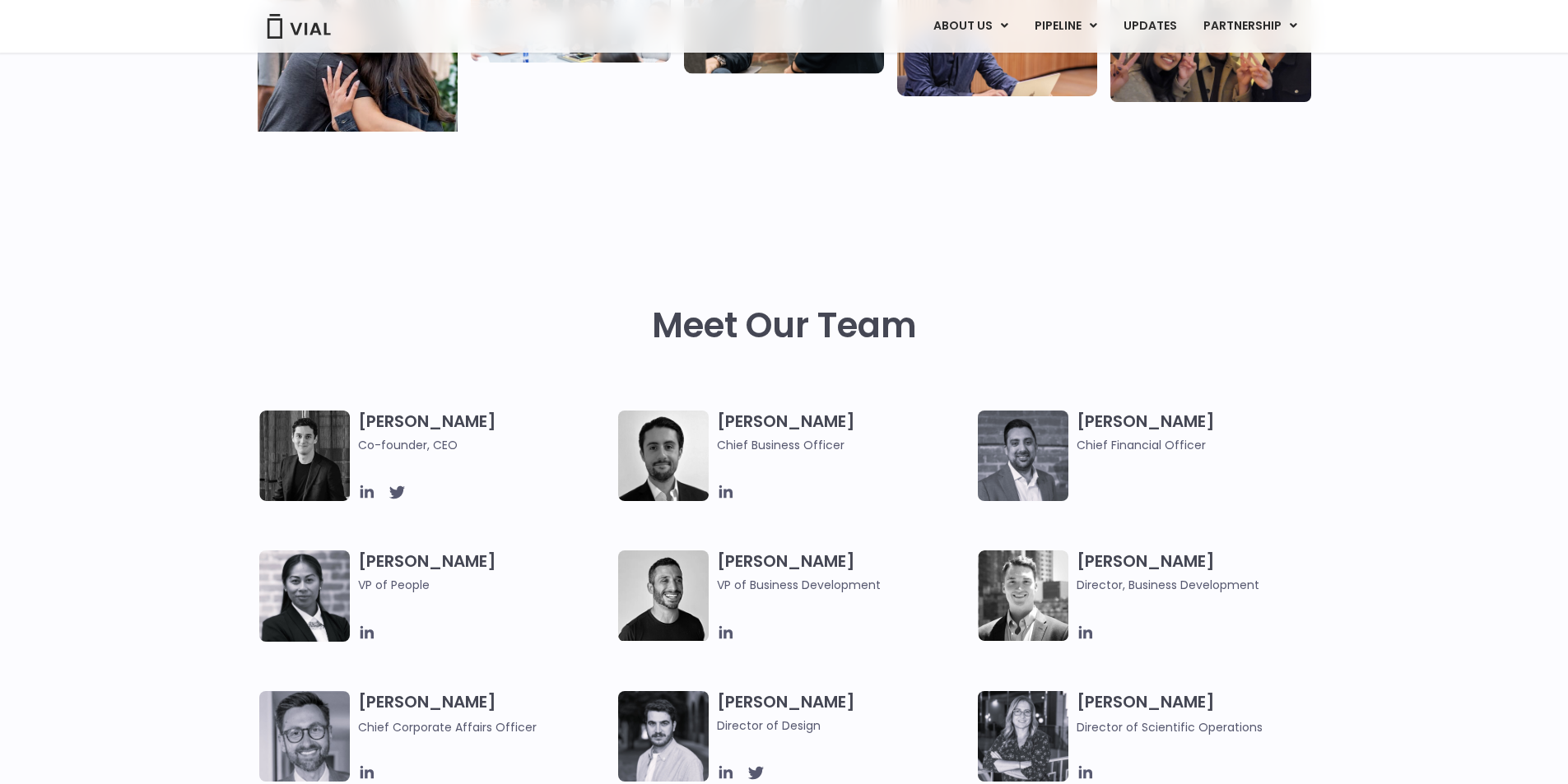
click at [1104, 421] on h3 "[PERSON_NAME] Chief Financial Officer" at bounding box center [1203, 432] width 253 height 44
copy h3 "[PERSON_NAME]"
click at [1179, 446] on span "Chief Financial Officer" at bounding box center [1203, 445] width 253 height 18
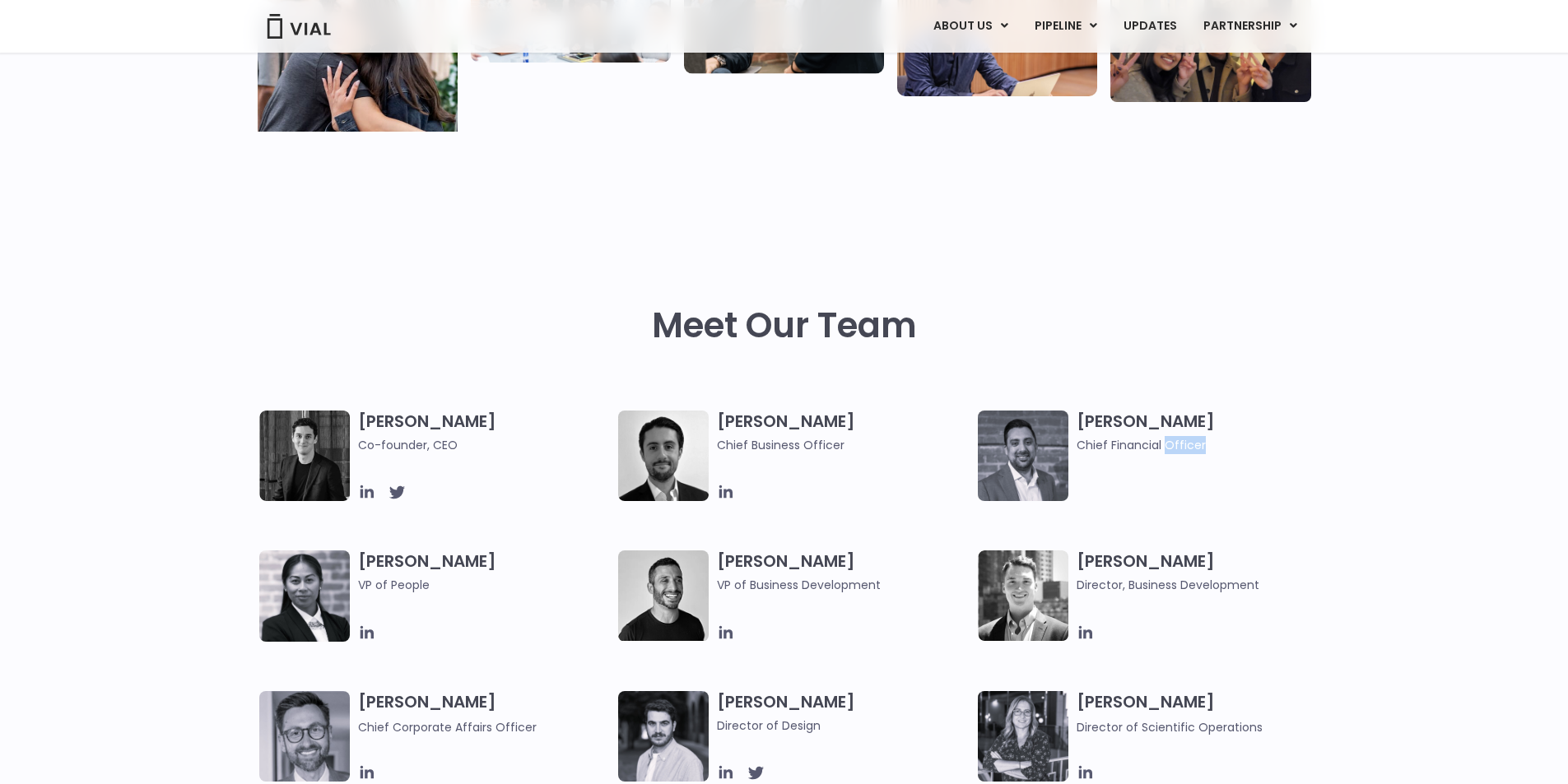
click at [1179, 446] on span "Chief Financial Officer" at bounding box center [1203, 445] width 253 height 18
copy div "Chief Financial Officer"
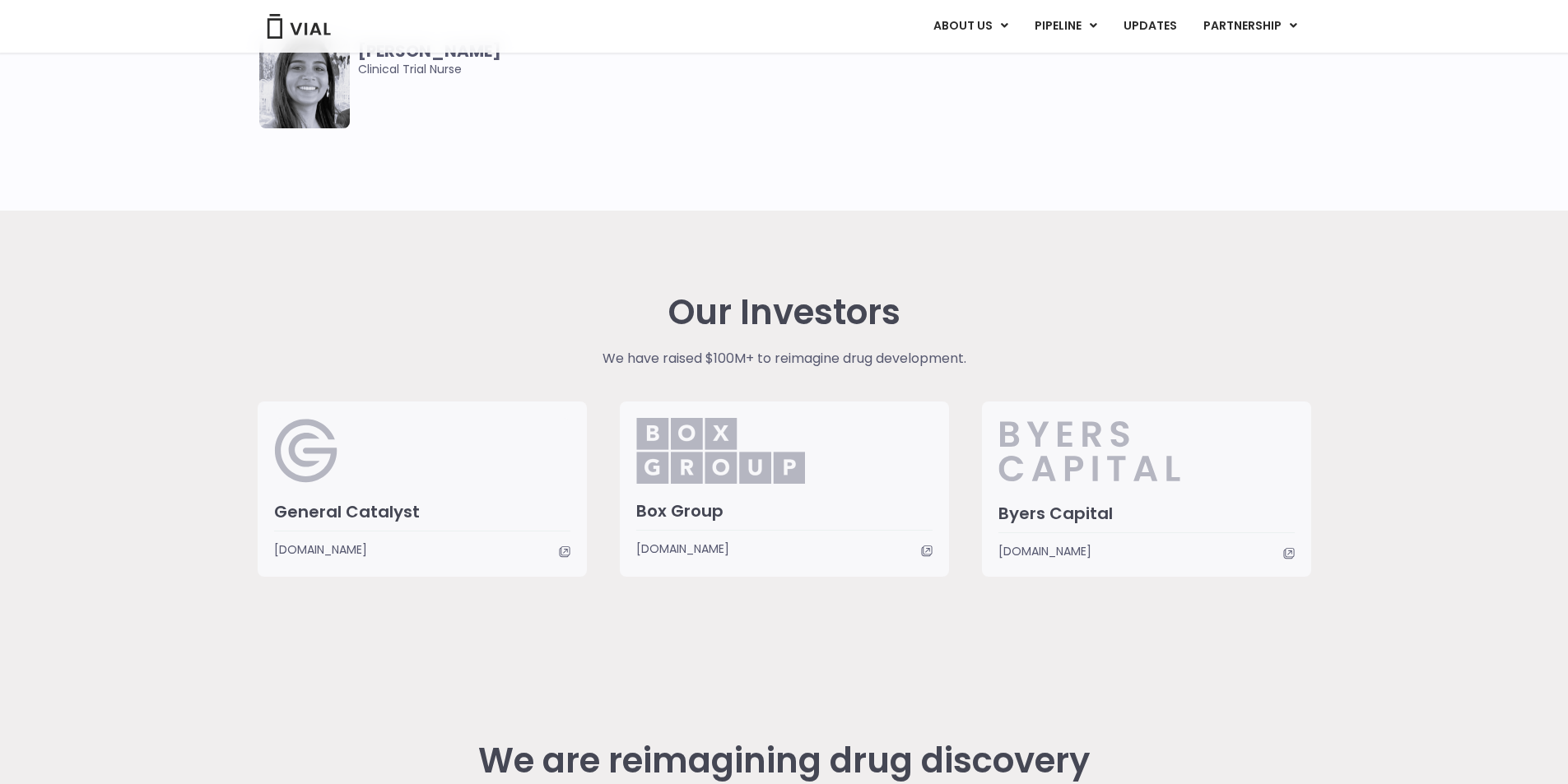
scroll to position [4180, 0]
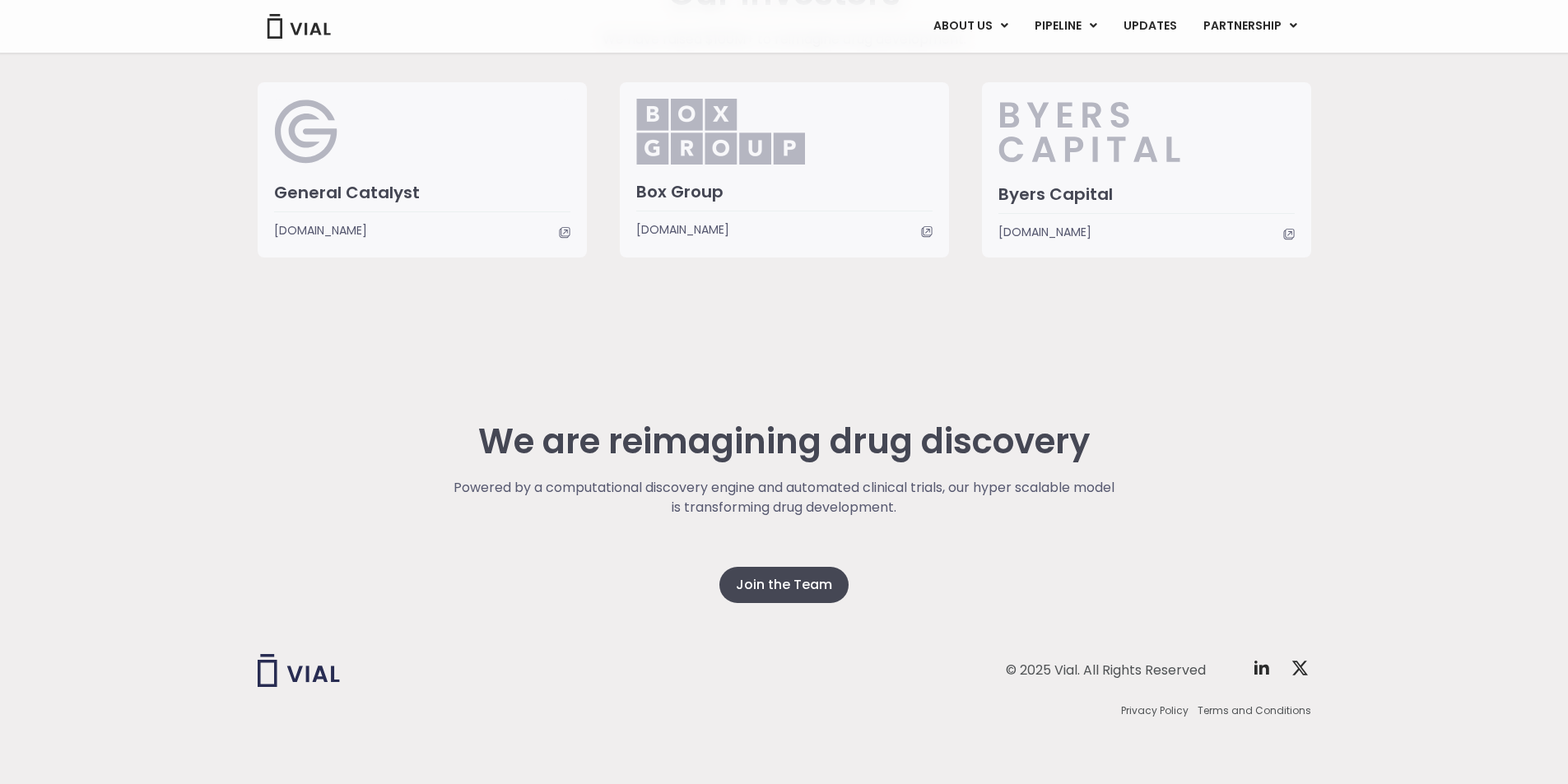
click at [1250, 666] on div "© 2025 Vial. All Rights Reserved Twitter X Logo" at bounding box center [1049, 671] width 522 height 33
click at [1261, 681] on div "Twitter X Logo" at bounding box center [1280, 670] width 56 height 24
click at [1260, 673] on icon at bounding box center [1261, 667] width 15 height 14
